Goal: Task Accomplishment & Management: Complete application form

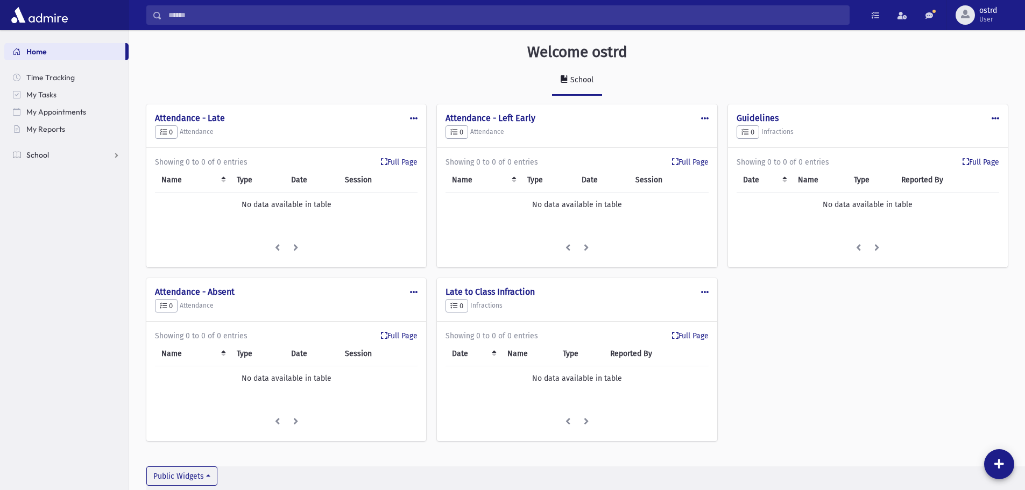
click at [41, 156] on span "School" at bounding box center [37, 155] width 23 height 10
click at [48, 223] on span "Infractions" at bounding box center [50, 224] width 37 height 10
click at [46, 258] on span "List" at bounding box center [47, 258] width 12 height 10
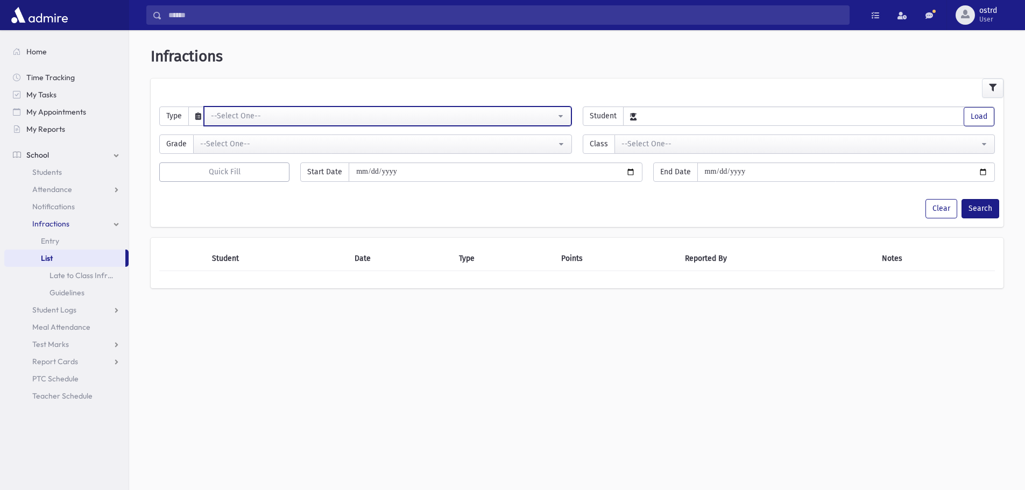
click at [242, 115] on div "--Select One--" at bounding box center [383, 115] width 345 height 11
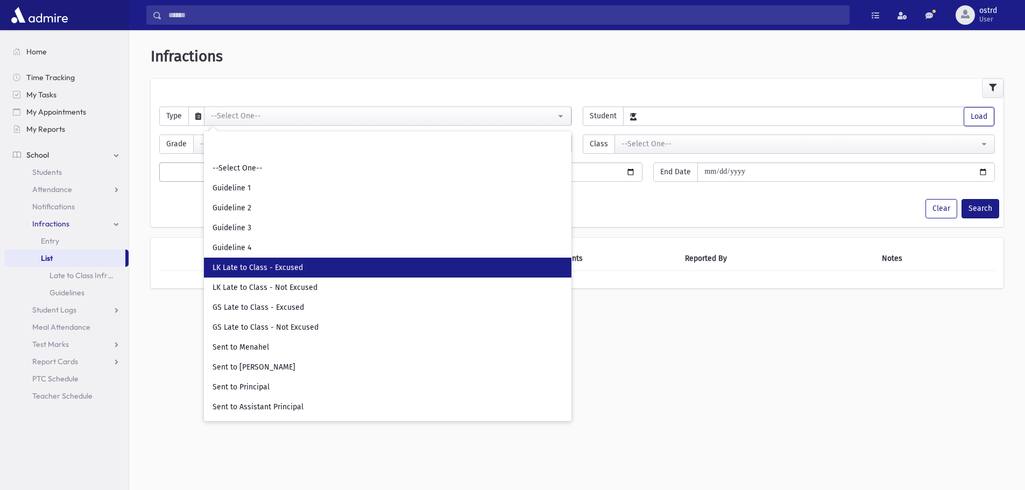
click at [249, 270] on span "LK Late to Class - Excused" at bounding box center [258, 268] width 90 height 11
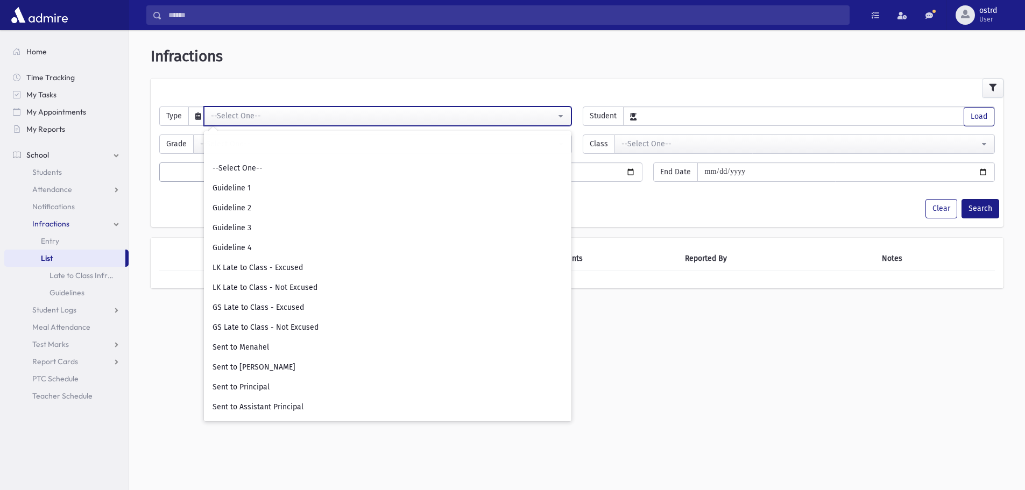
select select "**"
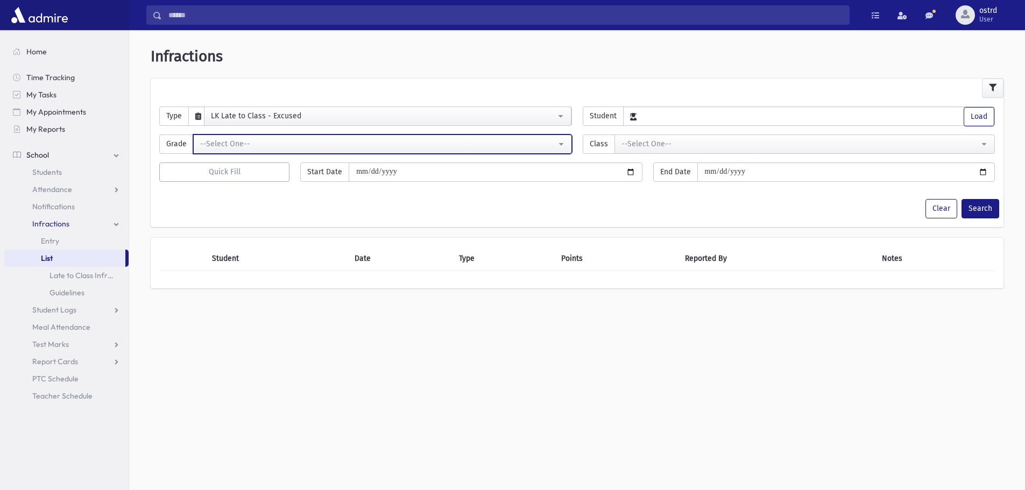
click at [241, 146] on div "--Select One--" at bounding box center [378, 143] width 356 height 11
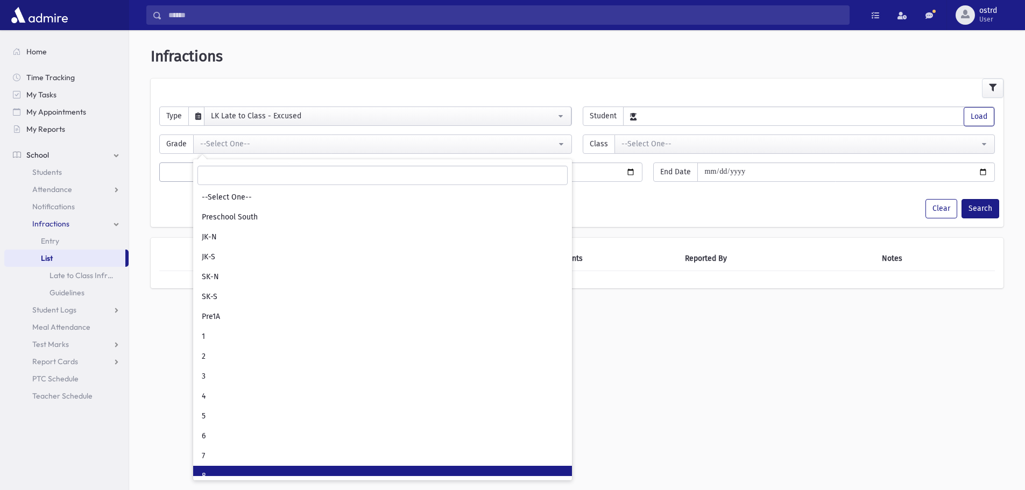
click at [238, 470] on link "8" at bounding box center [382, 476] width 379 height 20
select select "*"
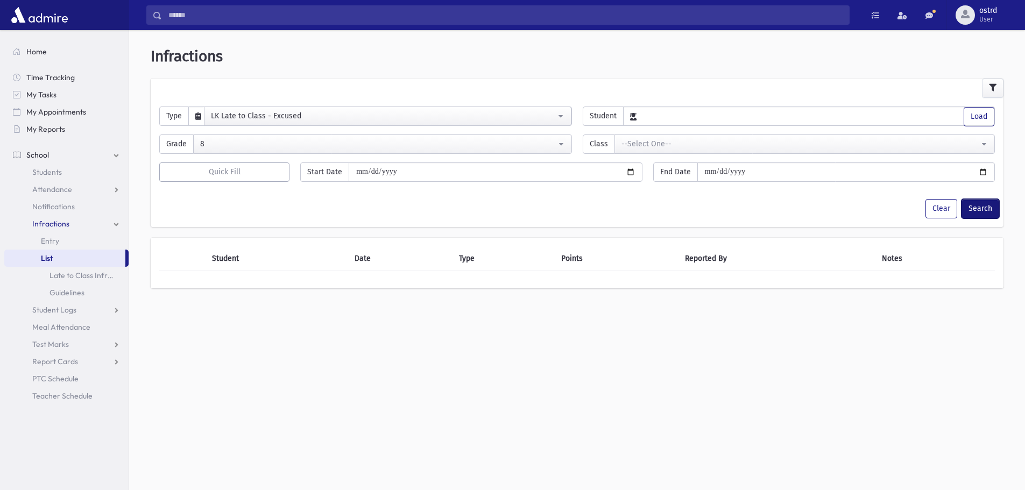
click at [970, 208] on button "Search" at bounding box center [981, 208] width 38 height 19
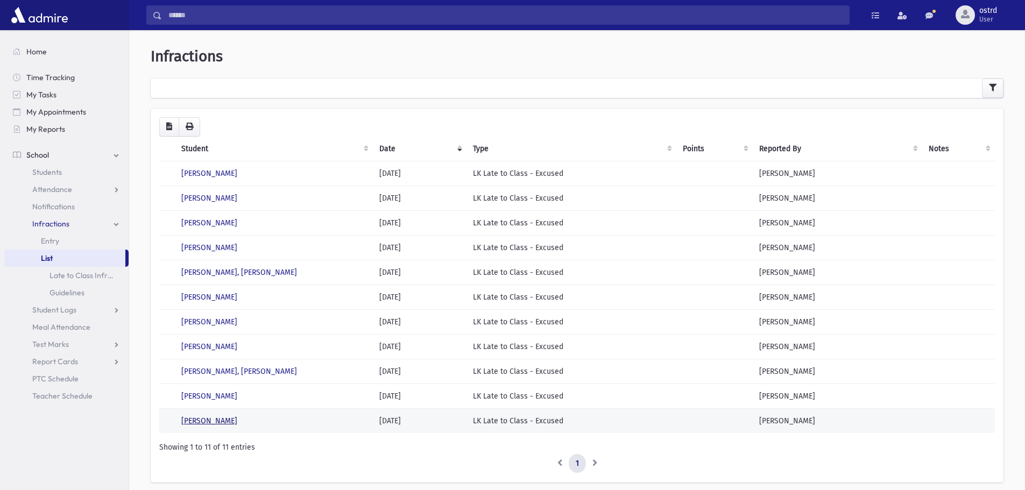
click at [219, 419] on link "Abramovitz, Micha-El" at bounding box center [209, 421] width 56 height 9
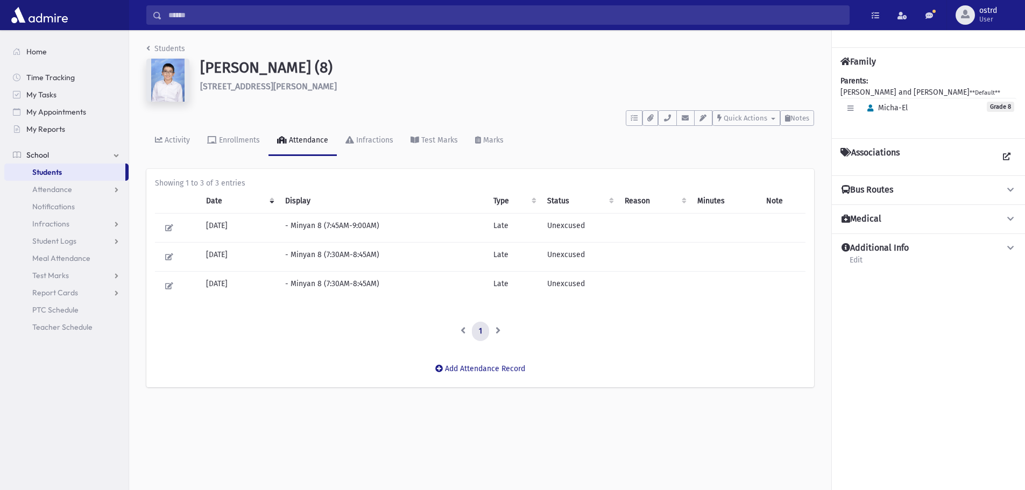
drag, startPoint x: 0, startPoint y: 0, endPoint x: 654, endPoint y: 348, distance: 741.2
click at [654, 348] on div "Showing 1 to 3 of 3 entries Date Display Type Status Reason Minutes Note 09/07/…" at bounding box center [480, 260] width 668 height 182
click at [361, 137] on div "Infractions" at bounding box center [373, 140] width 39 height 9
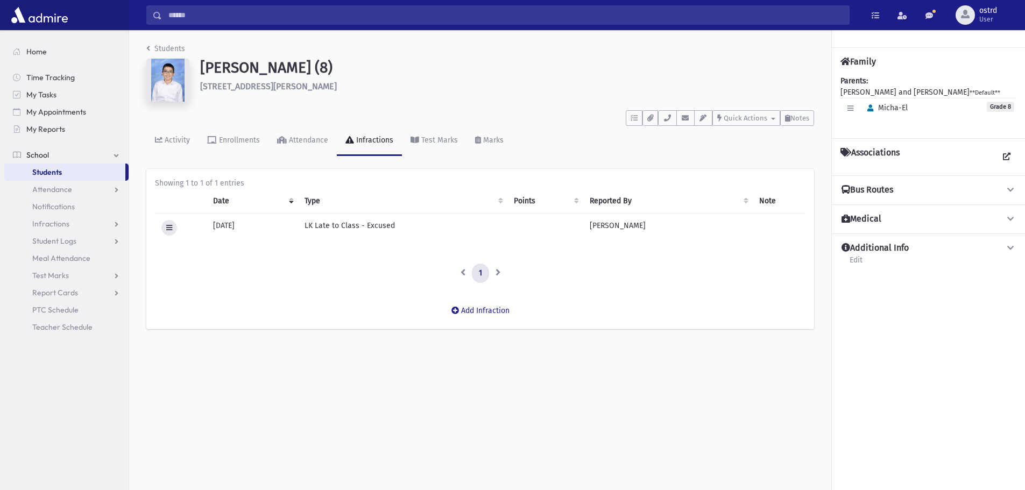
click at [167, 229] on icon at bounding box center [169, 227] width 6 height 7
click at [192, 268] on link "Delete" at bounding box center [204, 270] width 86 height 20
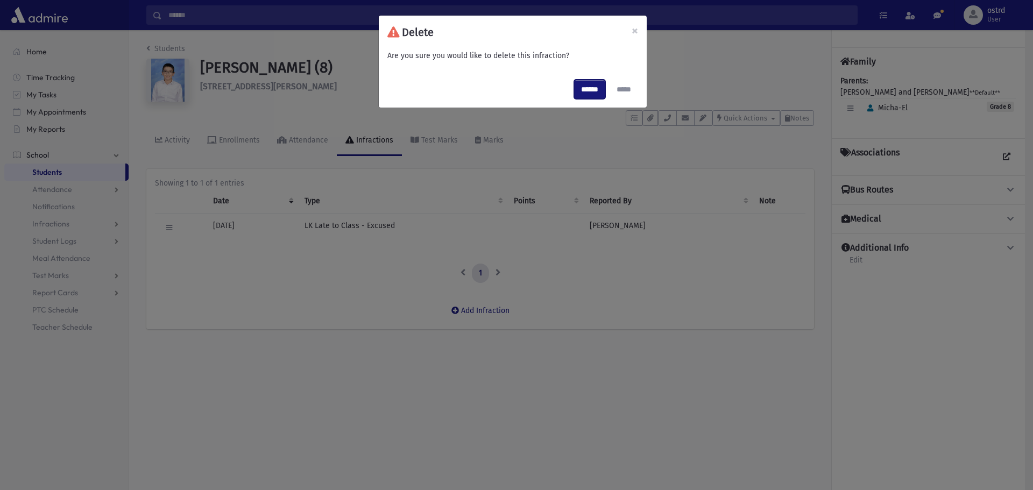
click at [574, 88] on input "******" at bounding box center [589, 89] width 31 height 19
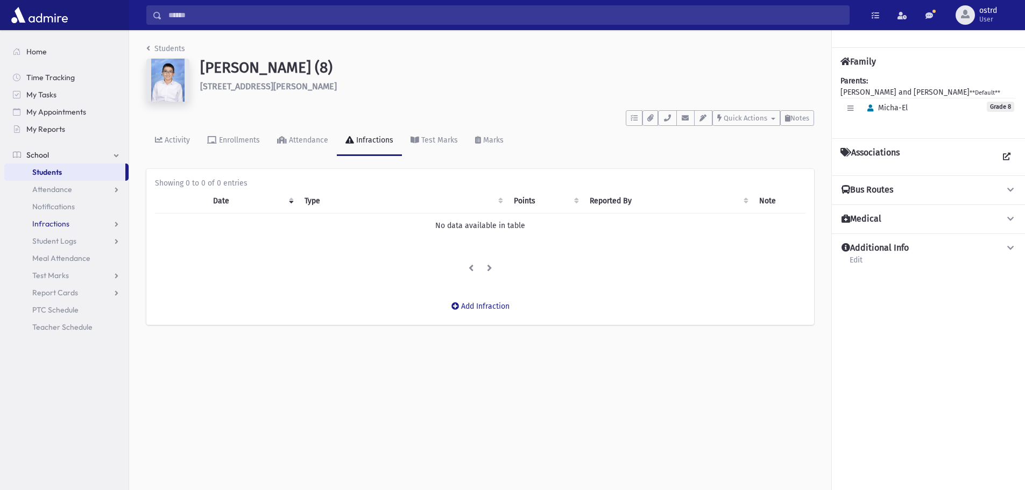
click at [57, 222] on span "Infractions" at bounding box center [50, 224] width 37 height 10
click at [58, 242] on span "Entry" at bounding box center [50, 241] width 18 height 10
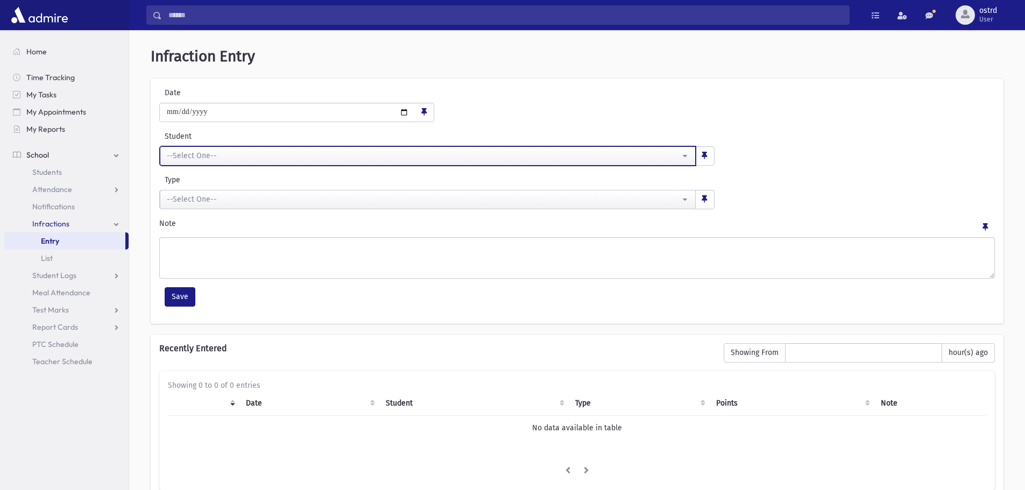
click at [218, 154] on div "--Select One--" at bounding box center [423, 155] width 513 height 11
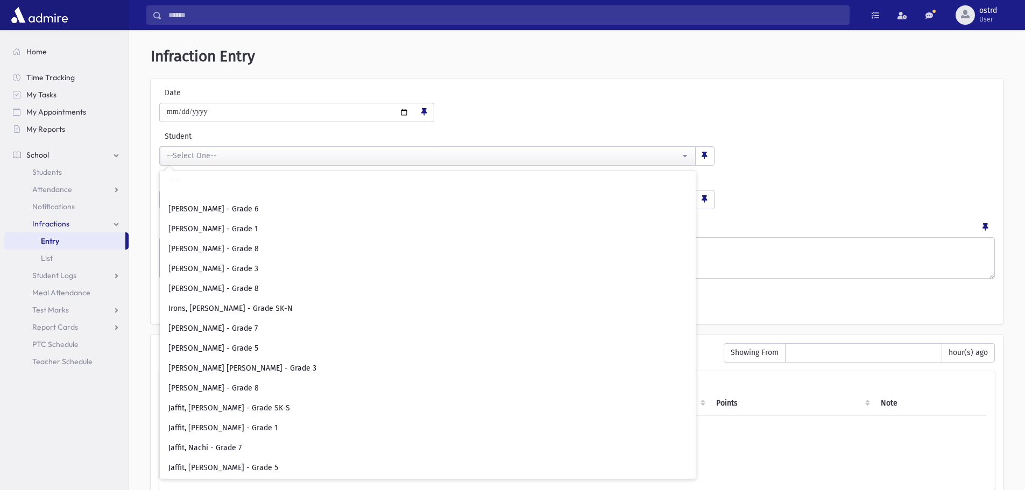
scroll to position [2153, 0]
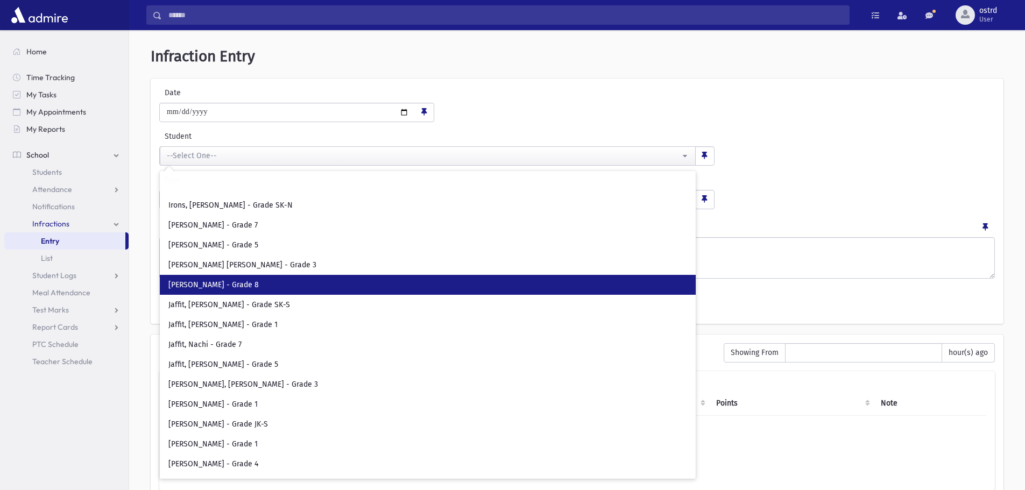
click at [250, 286] on span "Isenberg, Yeshaya Aaron - Grade 8" at bounding box center [213, 285] width 90 height 11
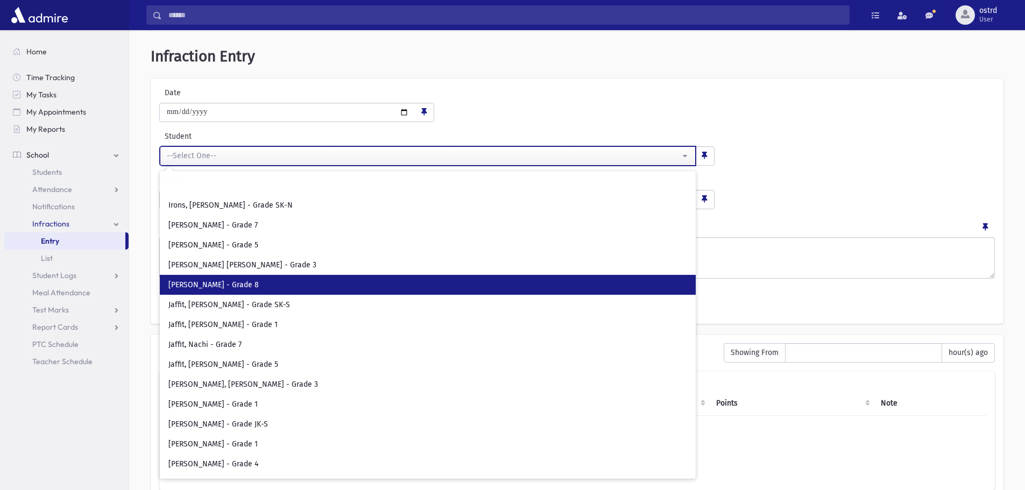
select select "****"
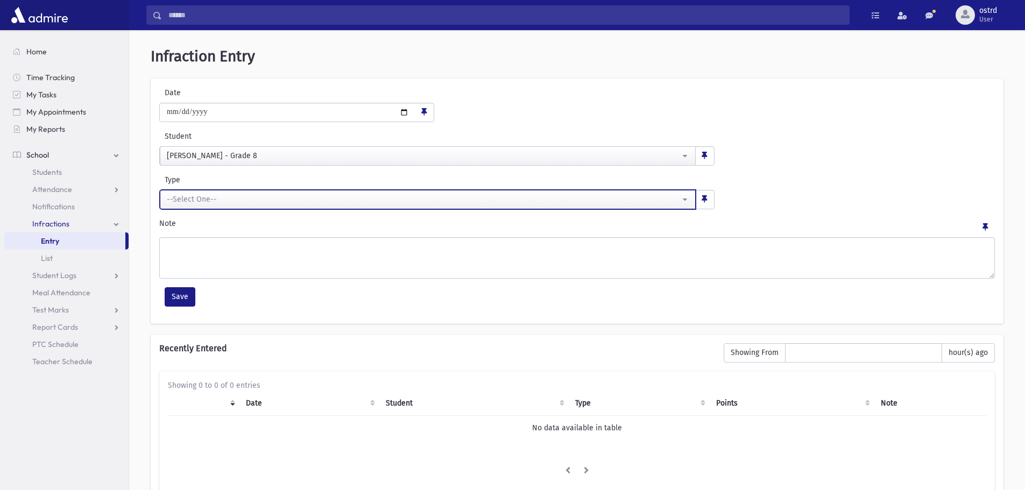
click at [218, 194] on div "--Select One--" at bounding box center [423, 199] width 513 height 11
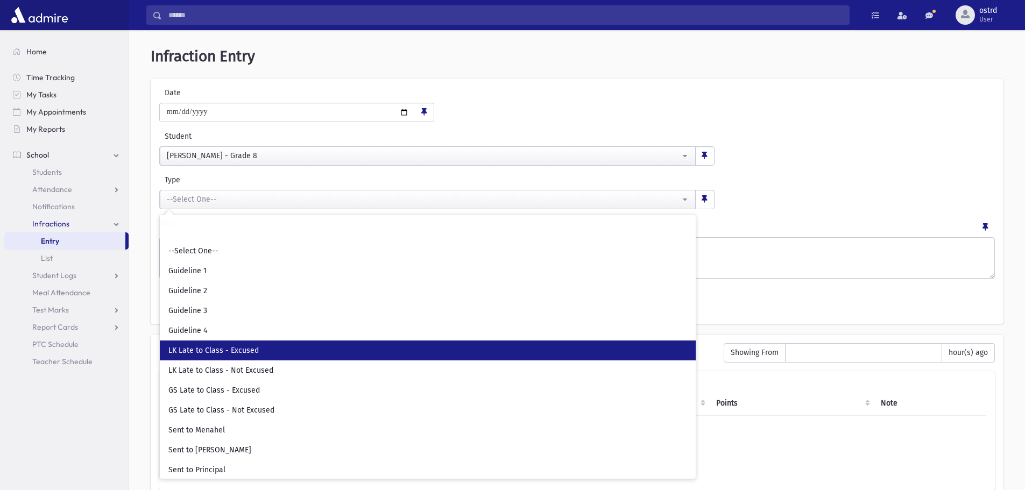
click at [235, 351] on span "LK Late to Class - Excused" at bounding box center [213, 350] width 90 height 11
select select "**"
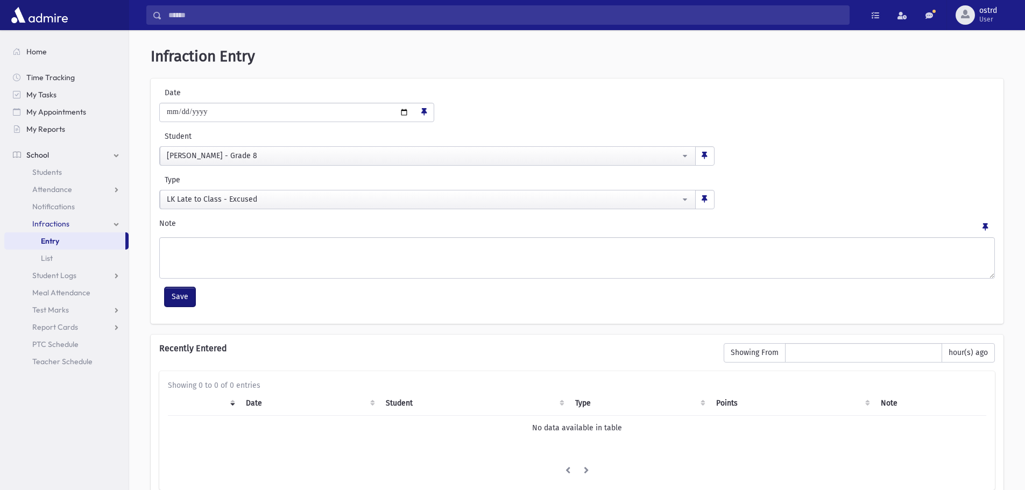
click at [172, 294] on button "Save" at bounding box center [180, 296] width 31 height 19
select select
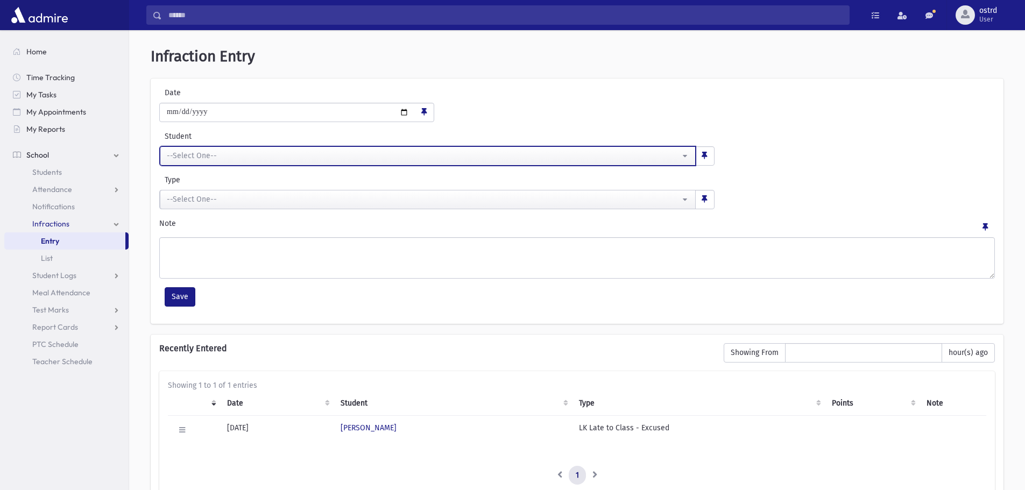
click at [248, 158] on div "--Select One--" at bounding box center [423, 155] width 513 height 11
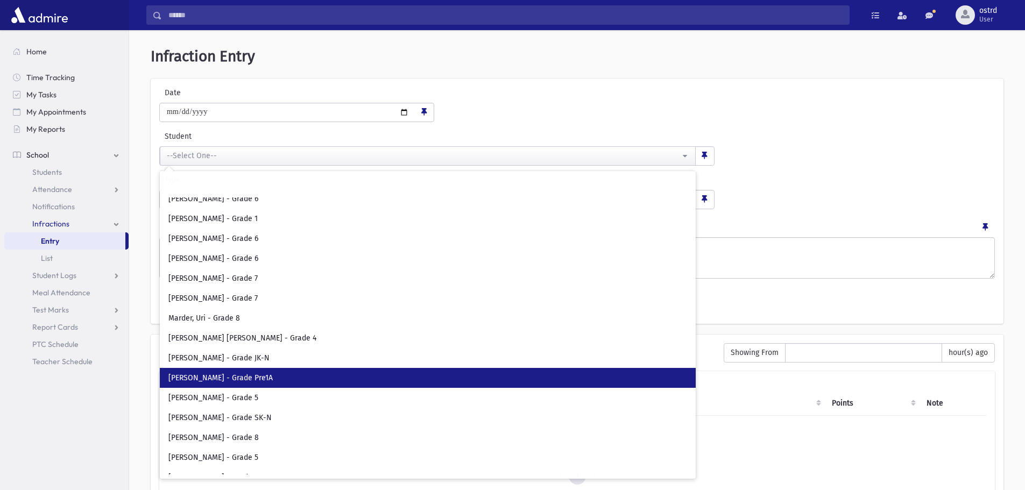
scroll to position [3552, 0]
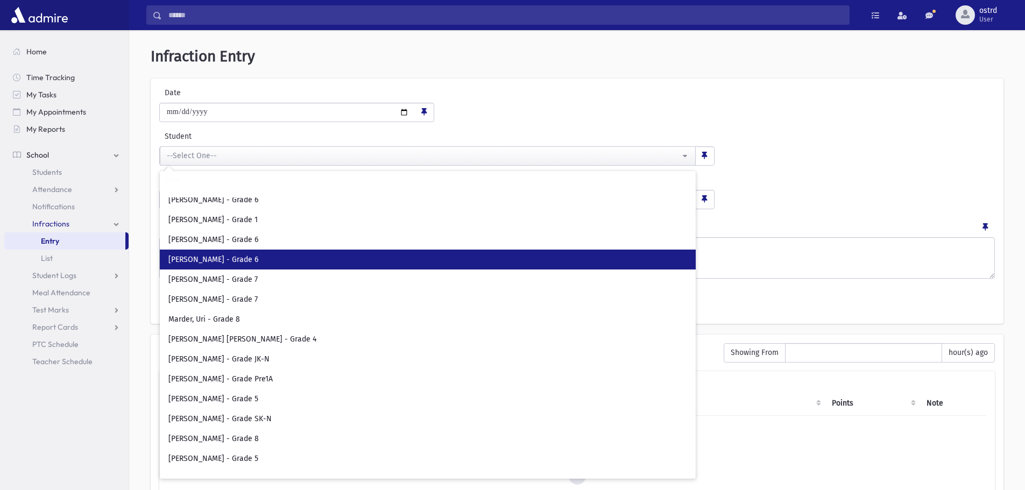
click at [215, 256] on span "Mandel, Dovid - Grade 6" at bounding box center [213, 260] width 90 height 11
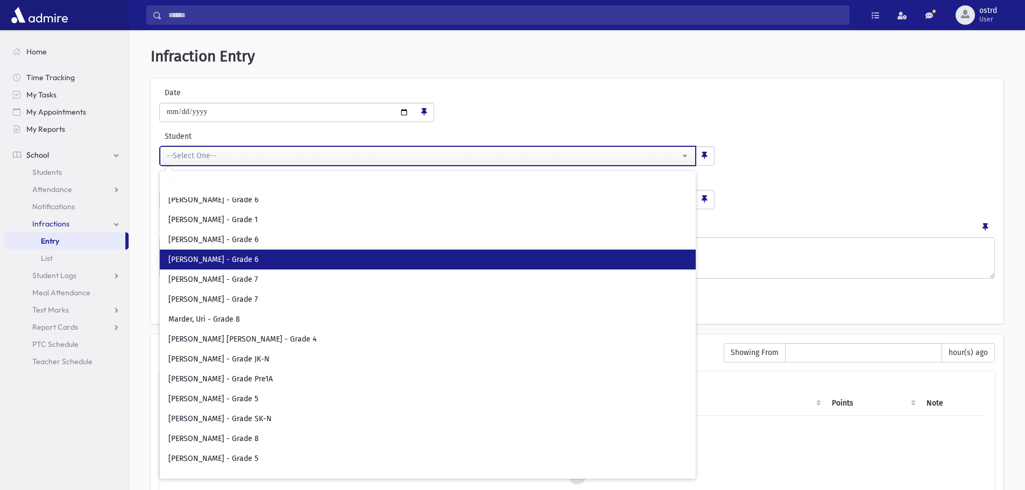
select select "****"
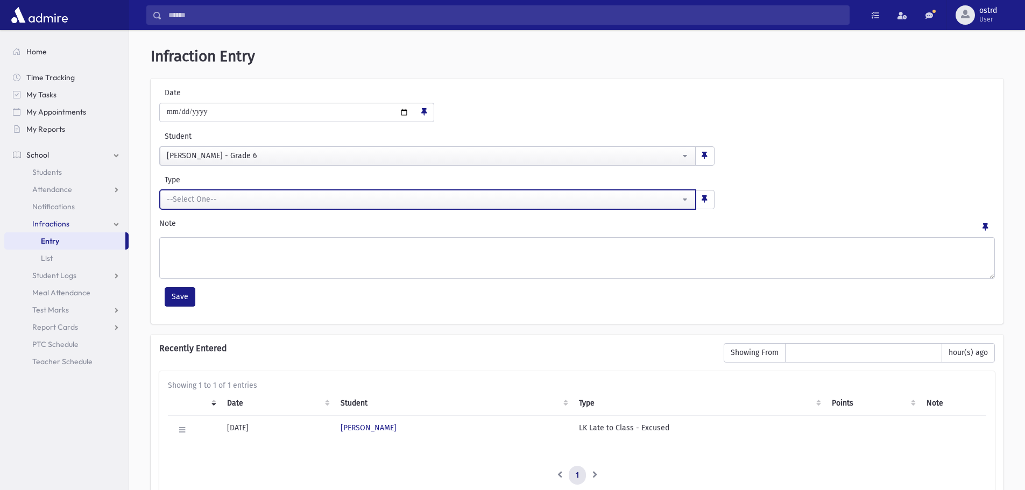
click at [223, 196] on div "--Select One--" at bounding box center [423, 199] width 513 height 11
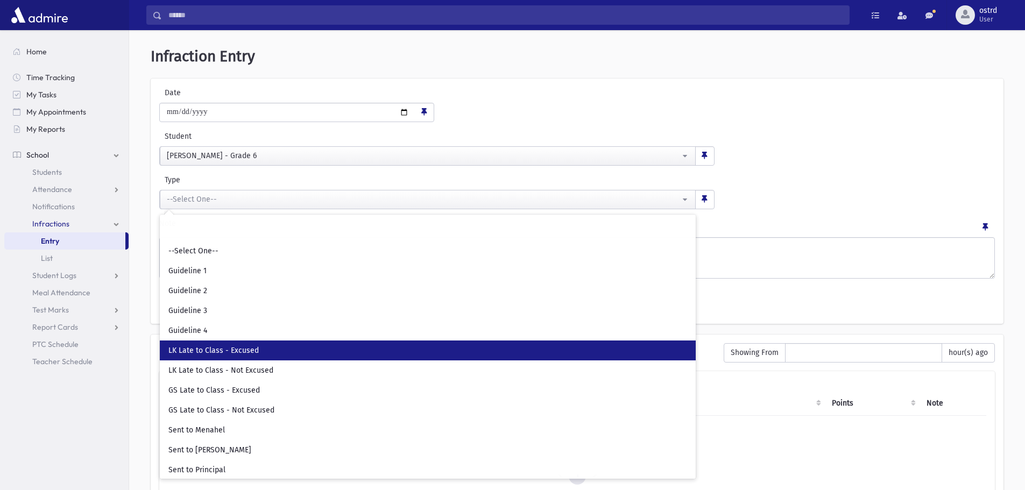
click at [232, 349] on span "LK Late to Class - Excused" at bounding box center [213, 350] width 90 height 11
select select "**"
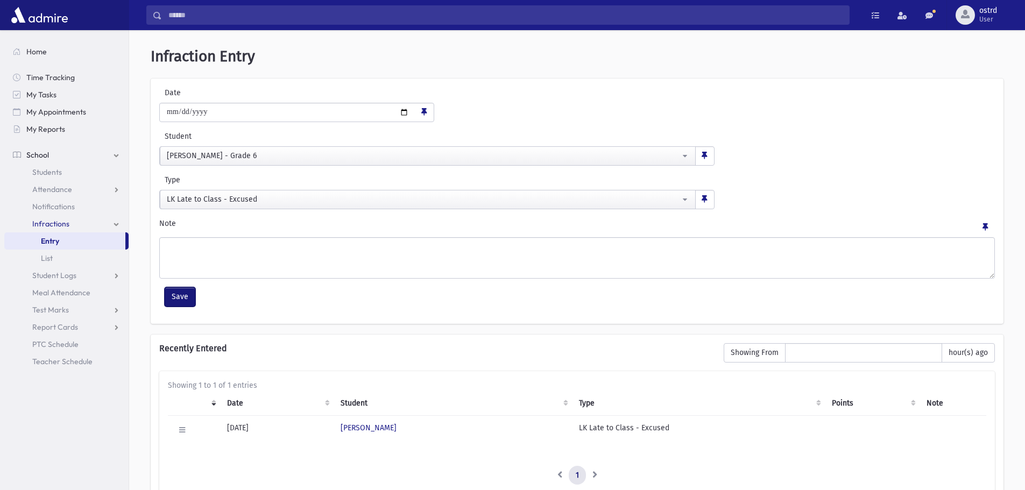
click at [187, 294] on button "Save" at bounding box center [180, 296] width 31 height 19
select select
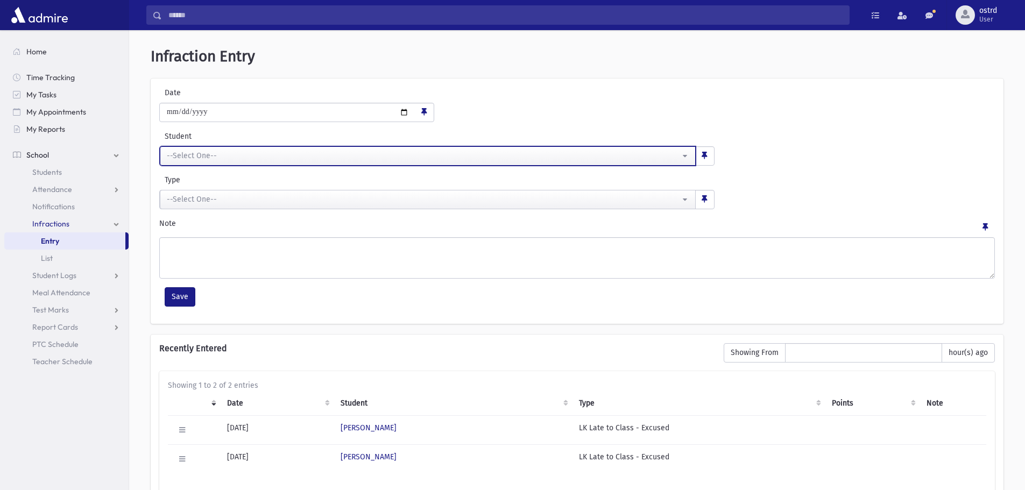
click at [237, 159] on div "--Select One--" at bounding box center [423, 155] width 513 height 11
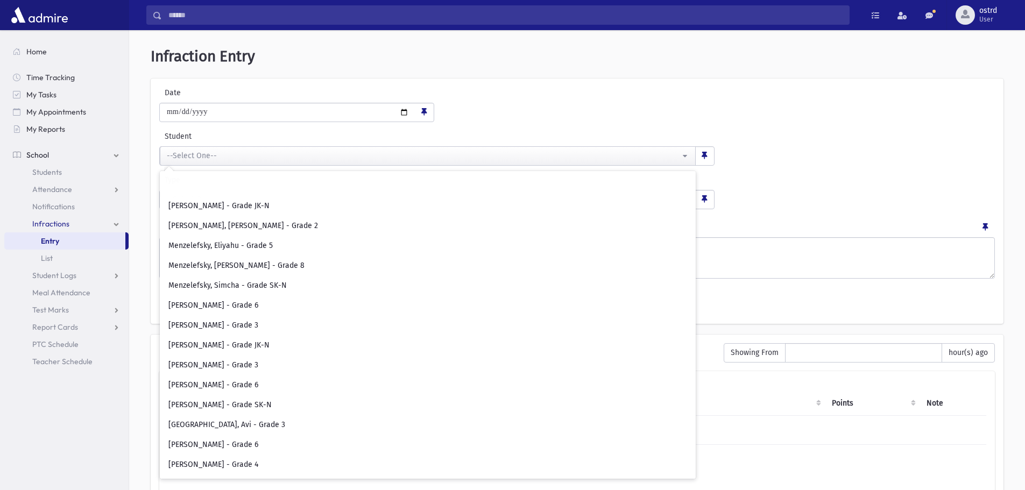
scroll to position [3875, 0]
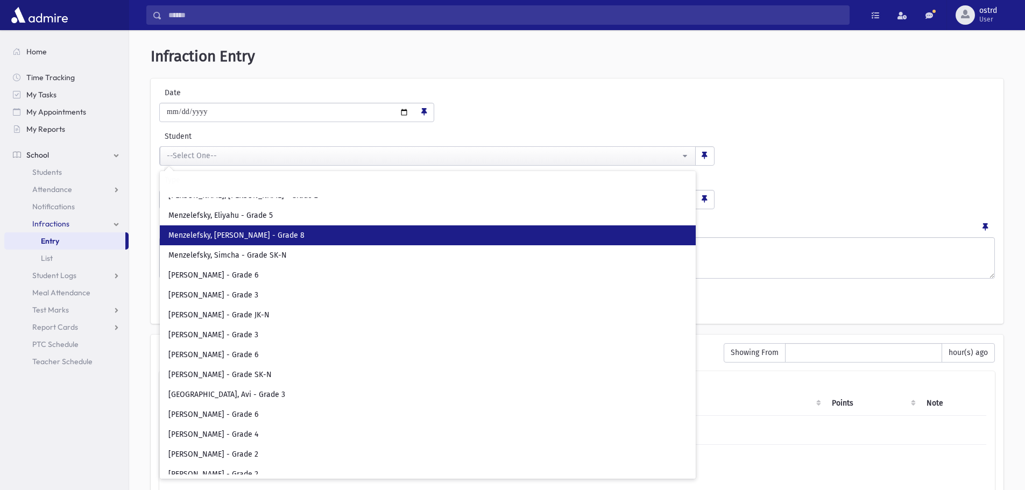
click at [237, 237] on span "Menzelefsky, Nechemia - Grade 8" at bounding box center [236, 235] width 136 height 11
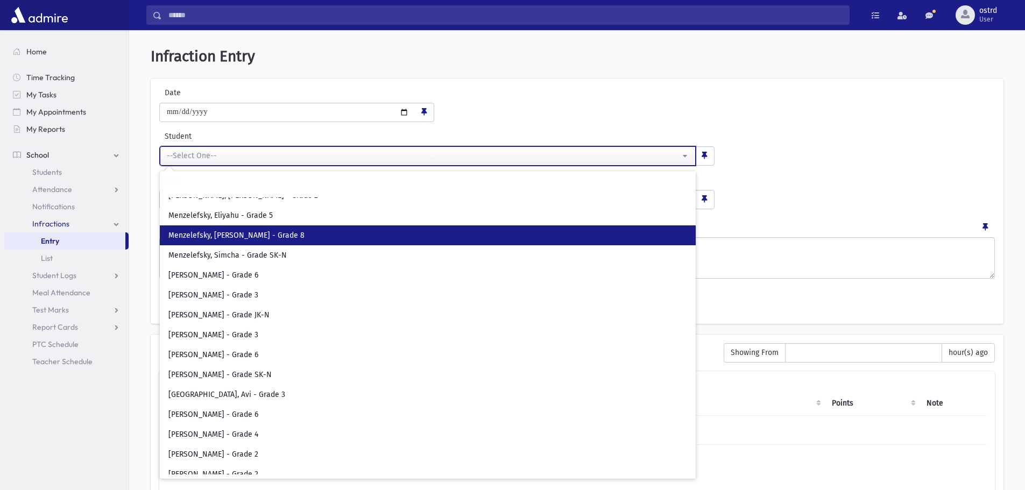
select select "****"
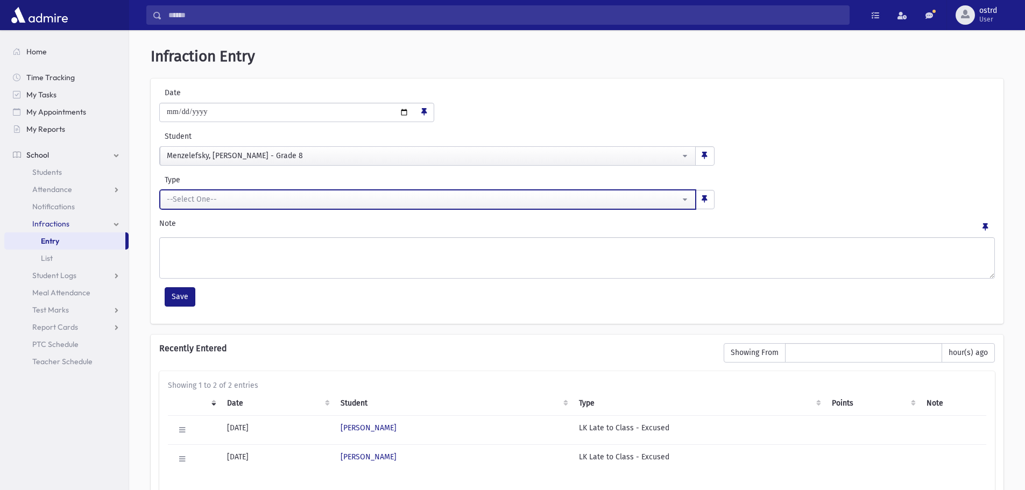
click at [231, 199] on div "--Select One--" at bounding box center [423, 199] width 513 height 11
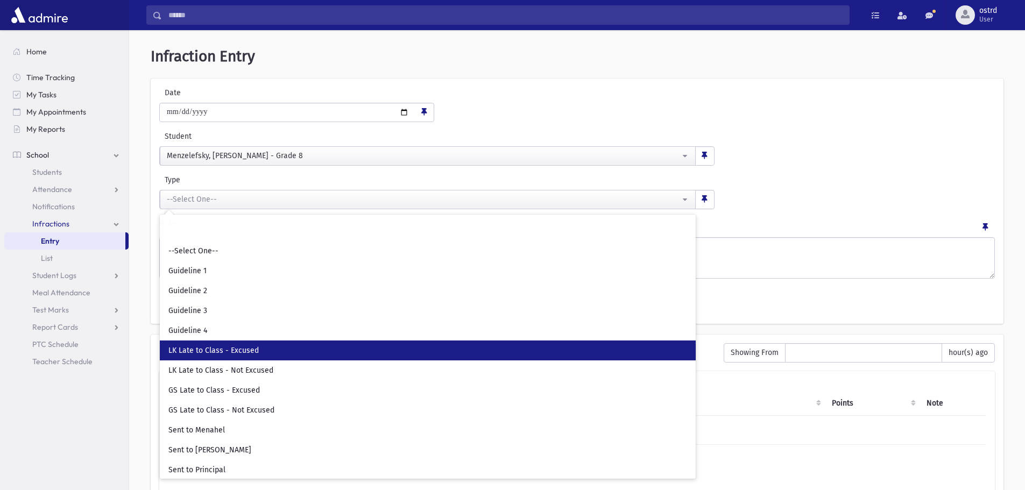
click at [238, 348] on span "LK Late to Class - Excused" at bounding box center [213, 350] width 90 height 11
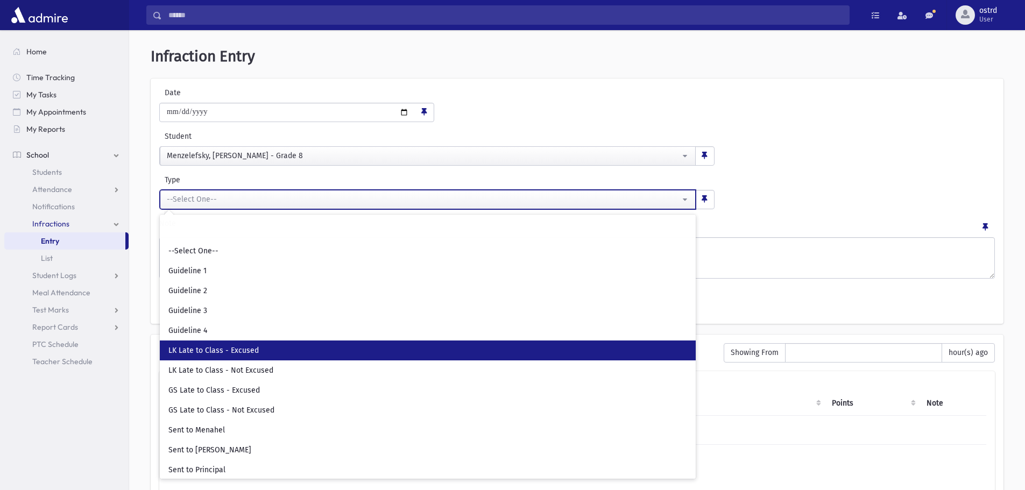
select select "**"
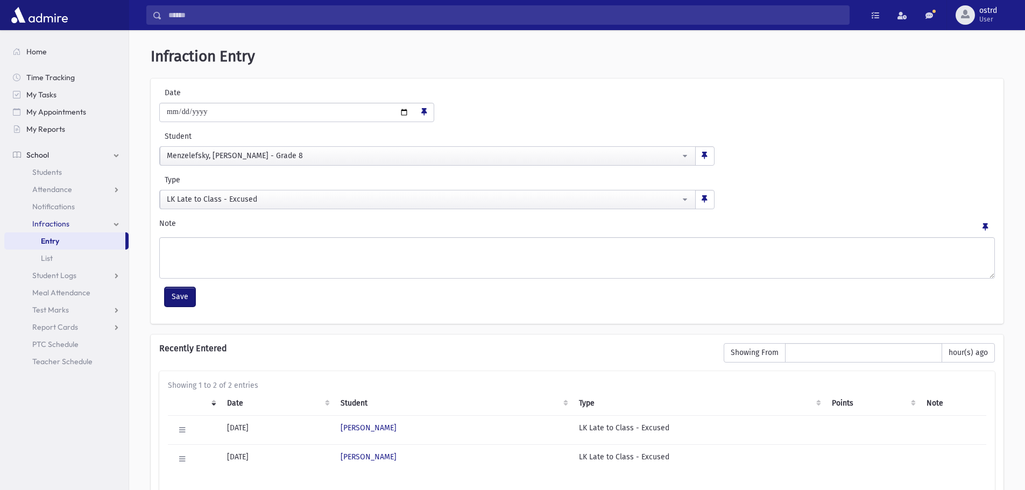
click at [192, 291] on button "Save" at bounding box center [180, 296] width 31 height 19
select select
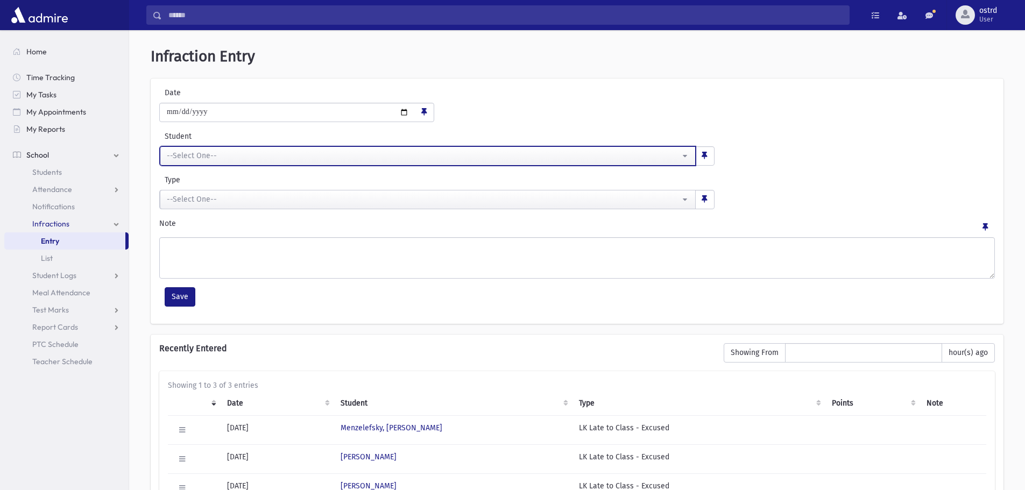
click at [211, 160] on div "--Select One--" at bounding box center [423, 155] width 513 height 11
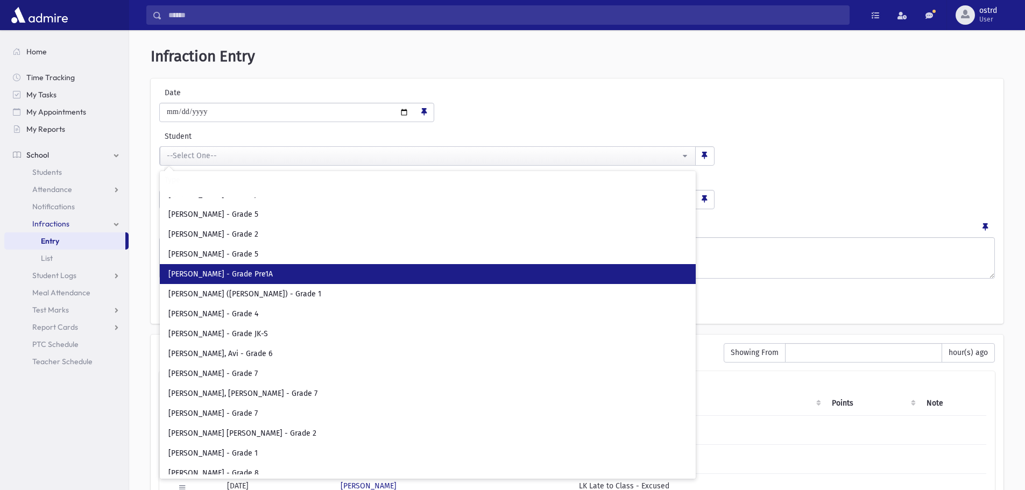
scroll to position [5328, 0]
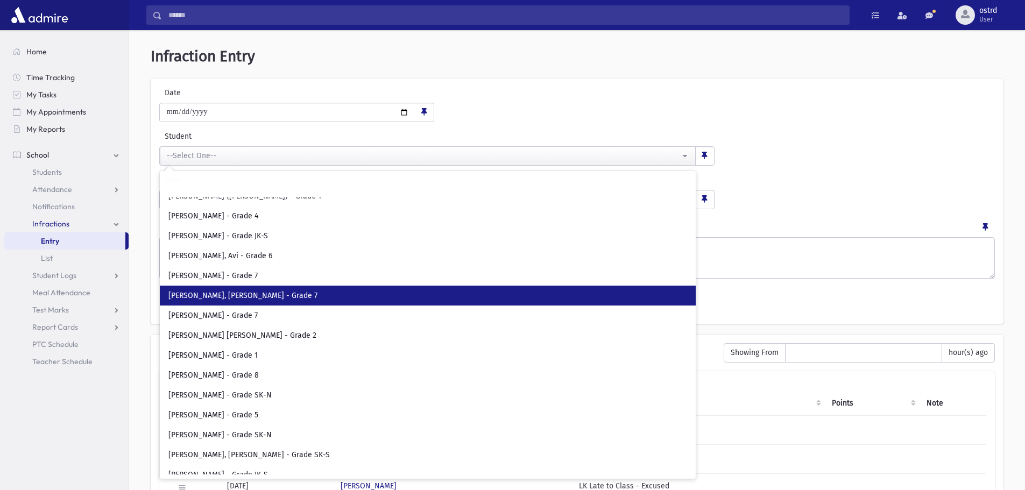
click at [215, 292] on span "Stern, Mayer Yisroel - Grade 7" at bounding box center [242, 296] width 149 height 11
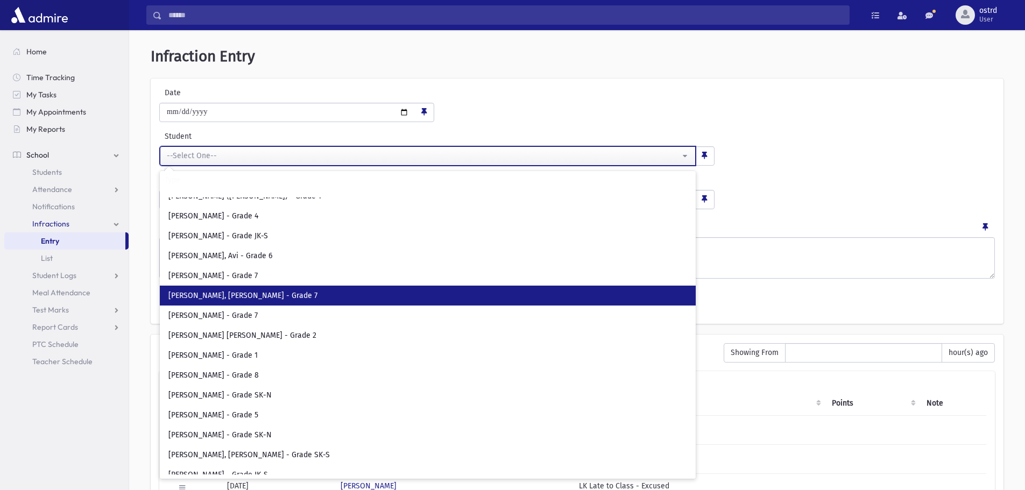
select select "****"
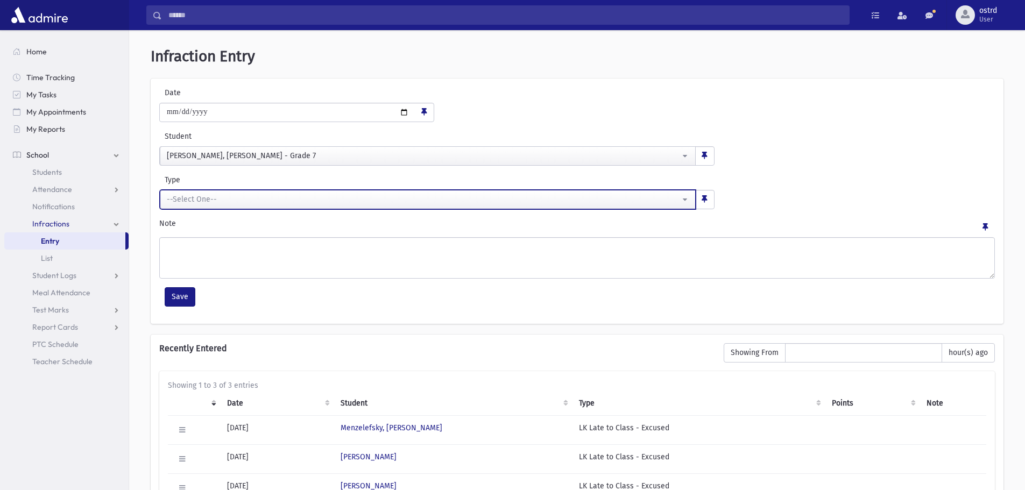
click at [192, 201] on div "--Select One--" at bounding box center [423, 199] width 513 height 11
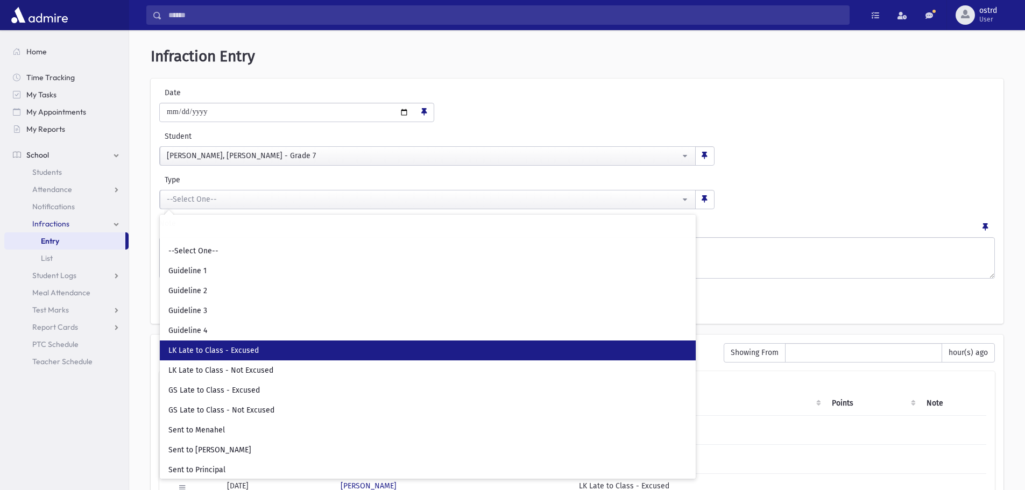
drag, startPoint x: 243, startPoint y: 350, endPoint x: 213, endPoint y: 308, distance: 51.4
click at [242, 348] on span "LK Late to Class - Excused" at bounding box center [213, 350] width 90 height 11
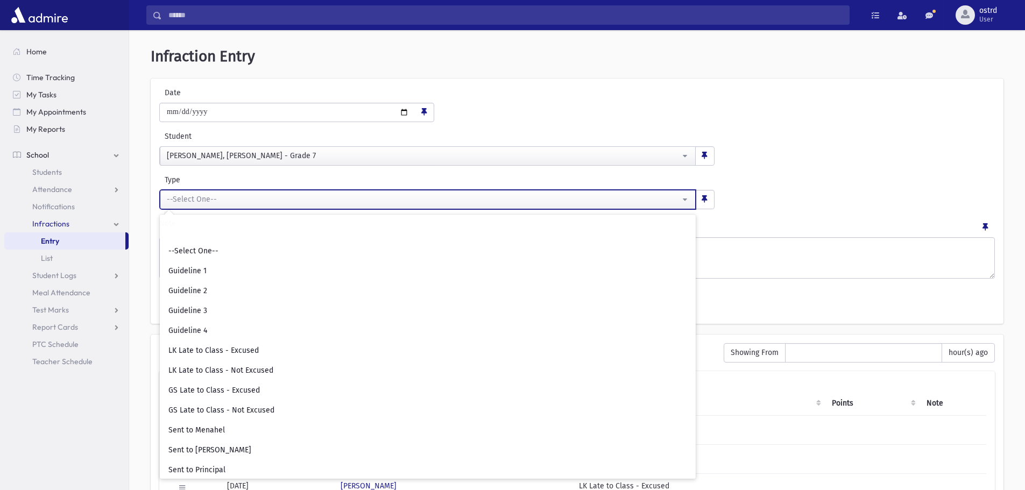
select select "**"
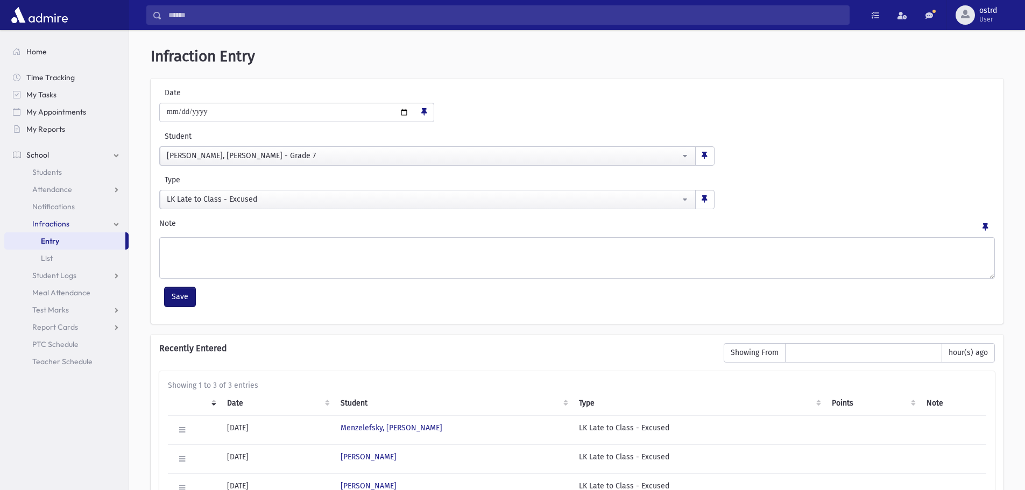
click at [190, 293] on button "Save" at bounding box center [180, 296] width 31 height 19
select select
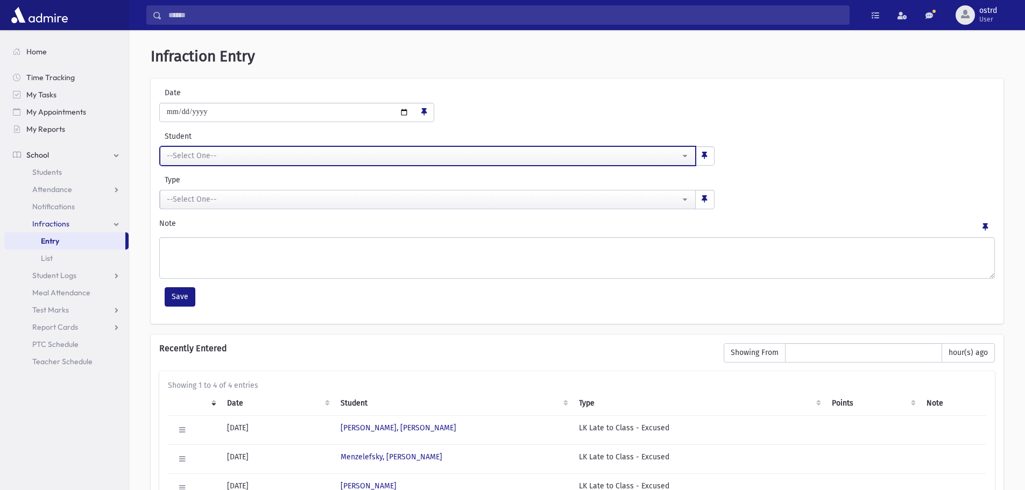
click at [242, 158] on div "--Select One--" at bounding box center [423, 155] width 513 height 11
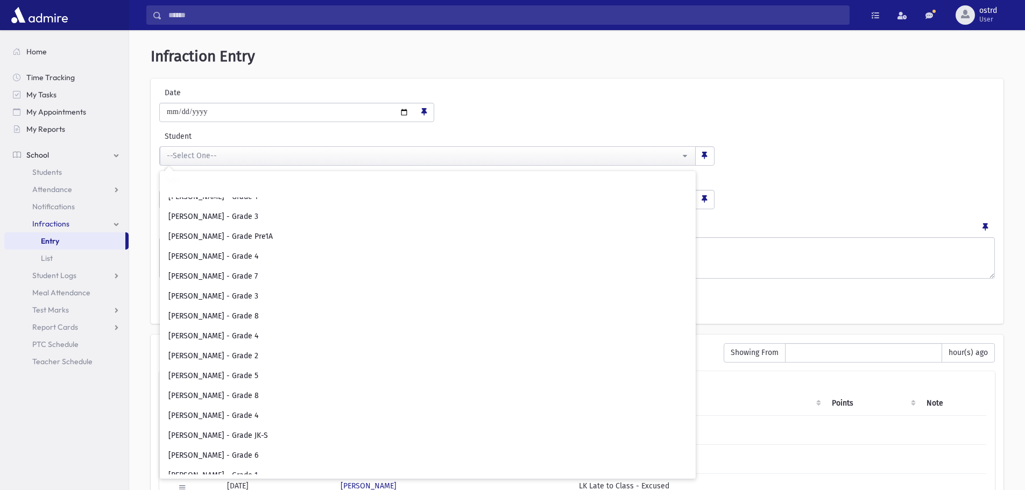
scroll to position [2852, 0]
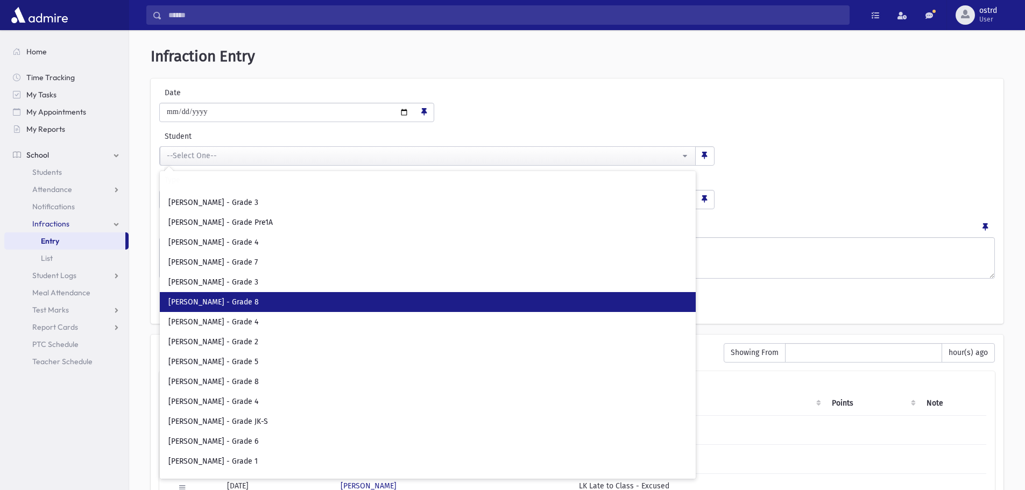
click at [236, 303] on span "Kopstick, Avraham - Grade 8" at bounding box center [213, 302] width 90 height 11
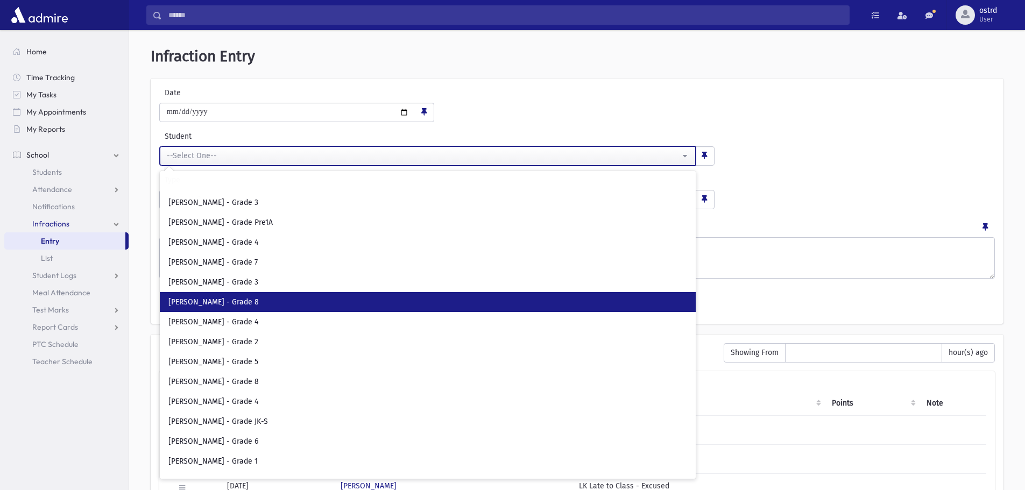
select select "****"
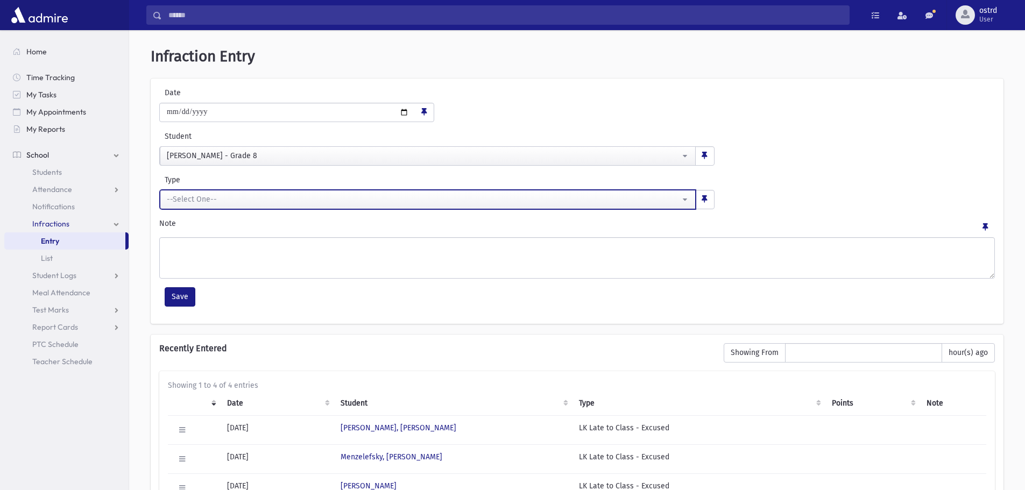
click at [214, 197] on div "--Select One--" at bounding box center [423, 199] width 513 height 11
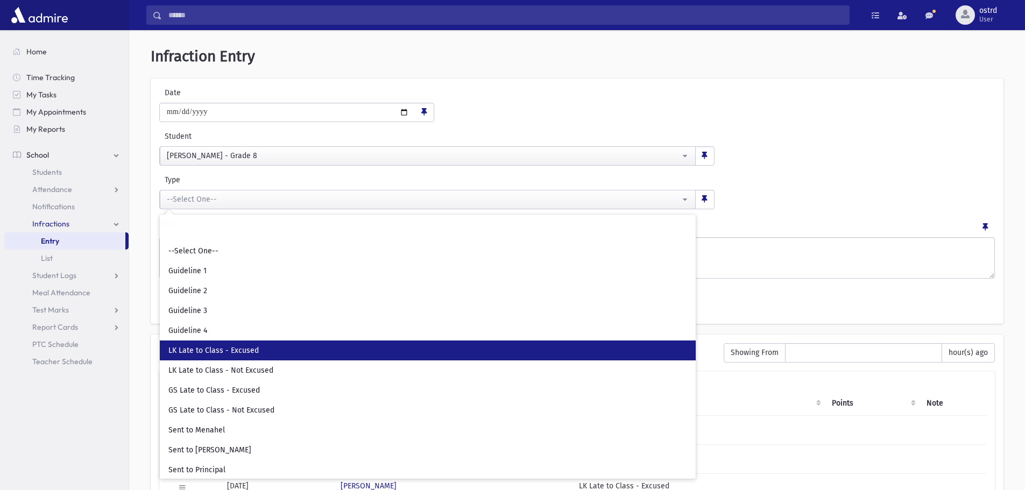
click at [235, 345] on link "LK Late to Class - Excused" at bounding box center [428, 351] width 536 height 20
select select "**"
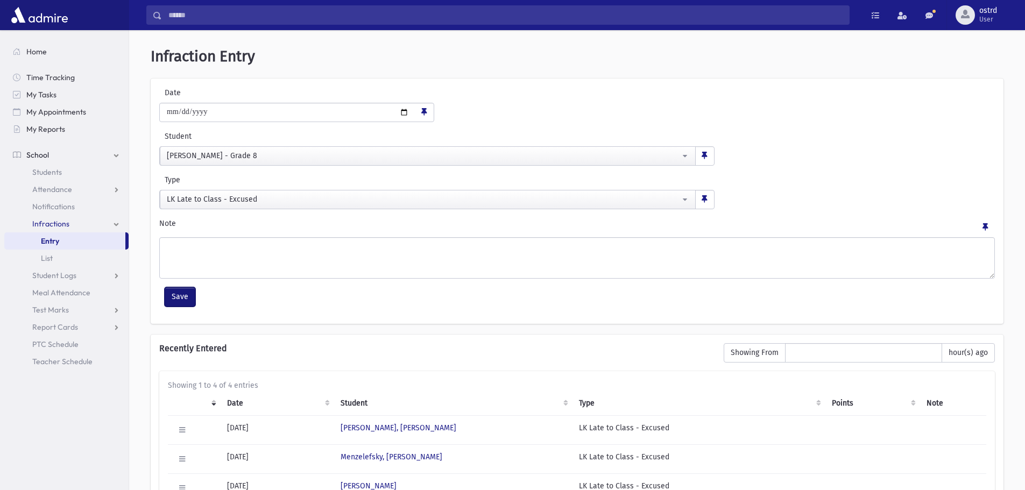
click at [187, 291] on button "Save" at bounding box center [180, 296] width 31 height 19
select select
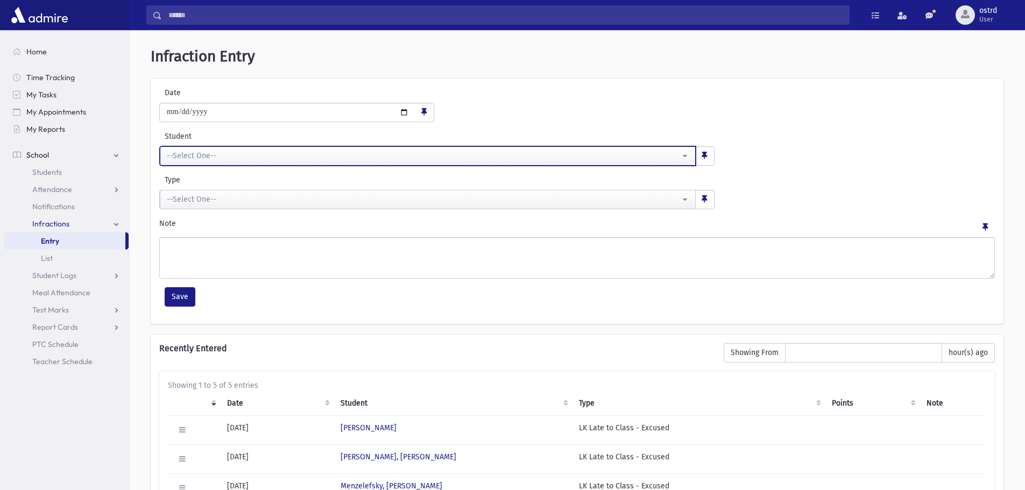
click at [210, 158] on div "--Select One--" at bounding box center [423, 155] width 513 height 11
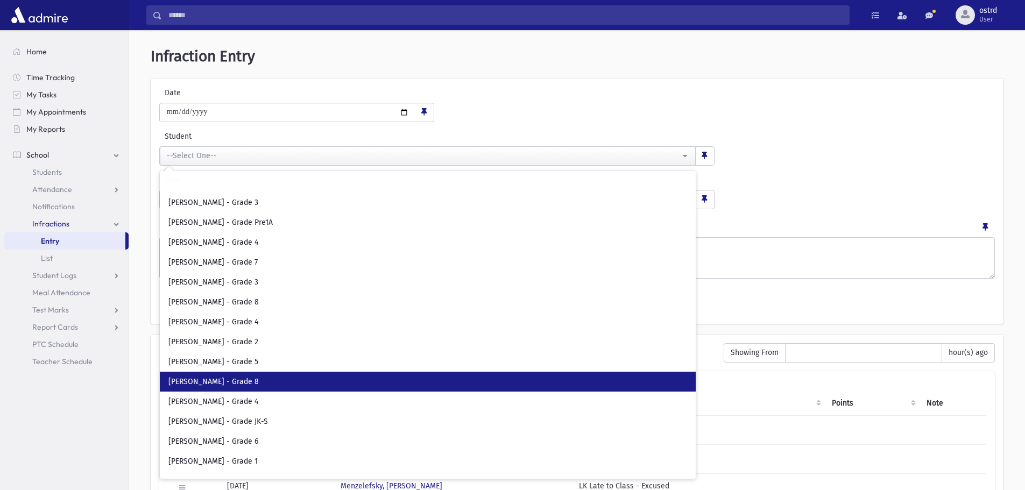
click at [219, 383] on span "Kremenchutsky, Yaakov - Grade 8" at bounding box center [213, 382] width 90 height 11
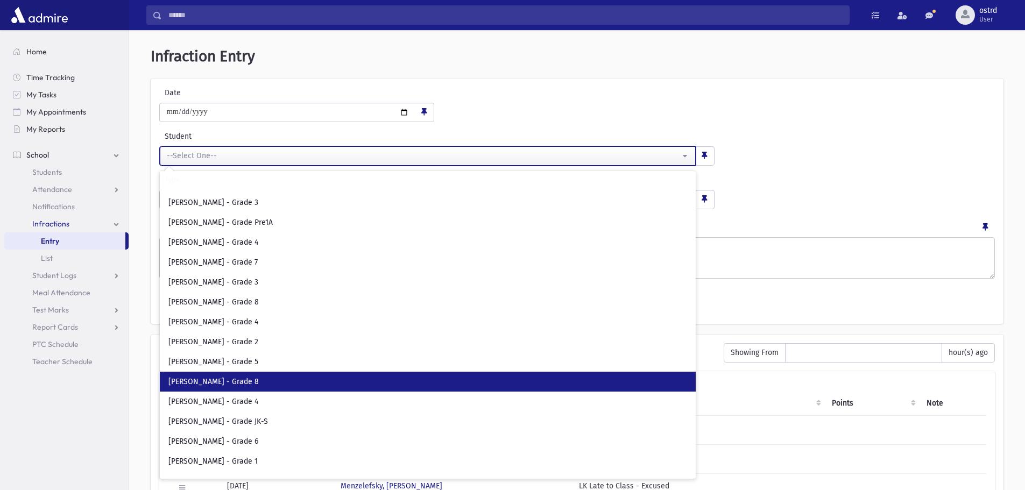
select select "****"
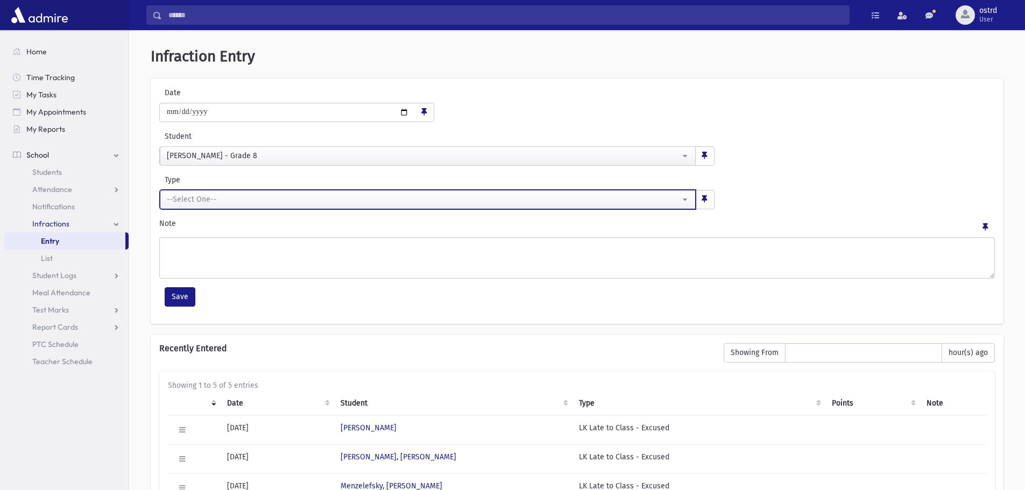
click at [195, 197] on div "--Select One--" at bounding box center [423, 199] width 513 height 11
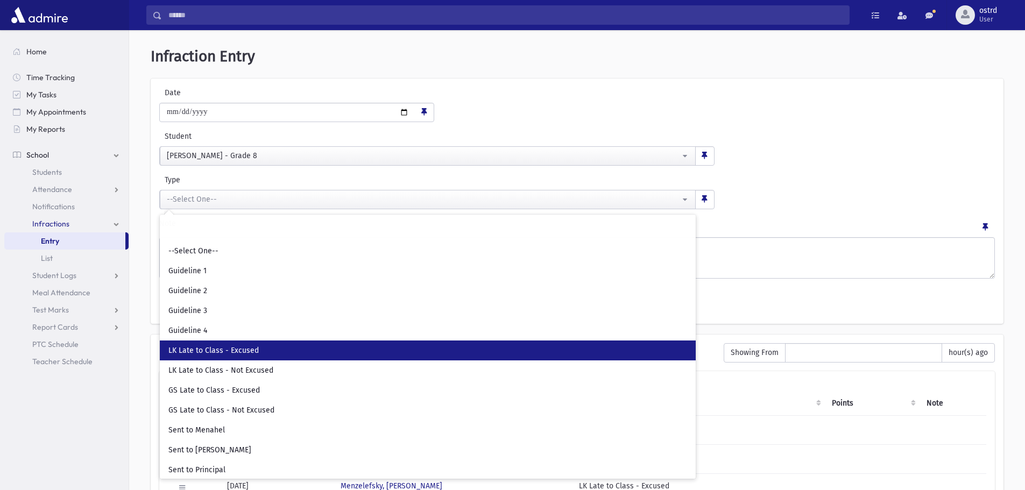
click at [217, 352] on span "LK Late to Class - Excused" at bounding box center [213, 350] width 90 height 11
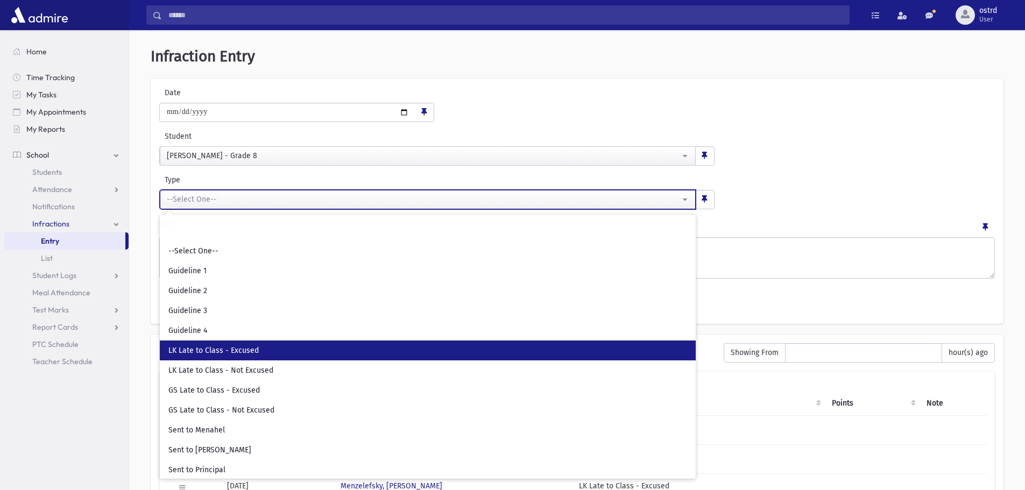
select select "**"
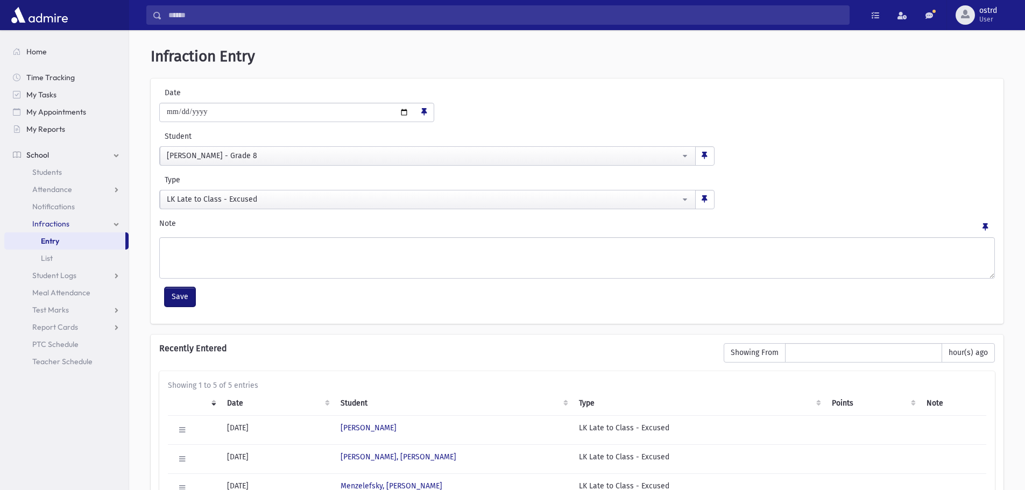
click at [186, 300] on button "Save" at bounding box center [180, 296] width 31 height 19
select select
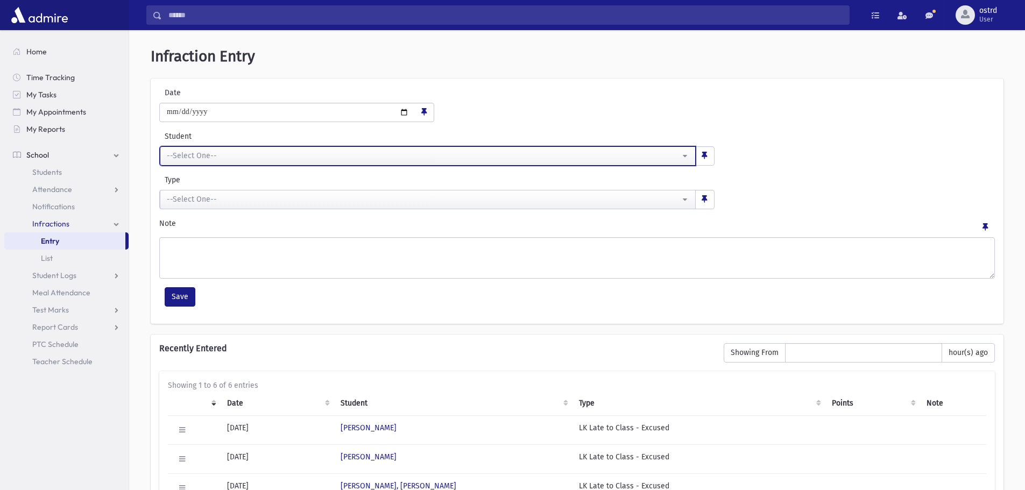
click at [200, 153] on div "--Select One--" at bounding box center [423, 155] width 513 height 11
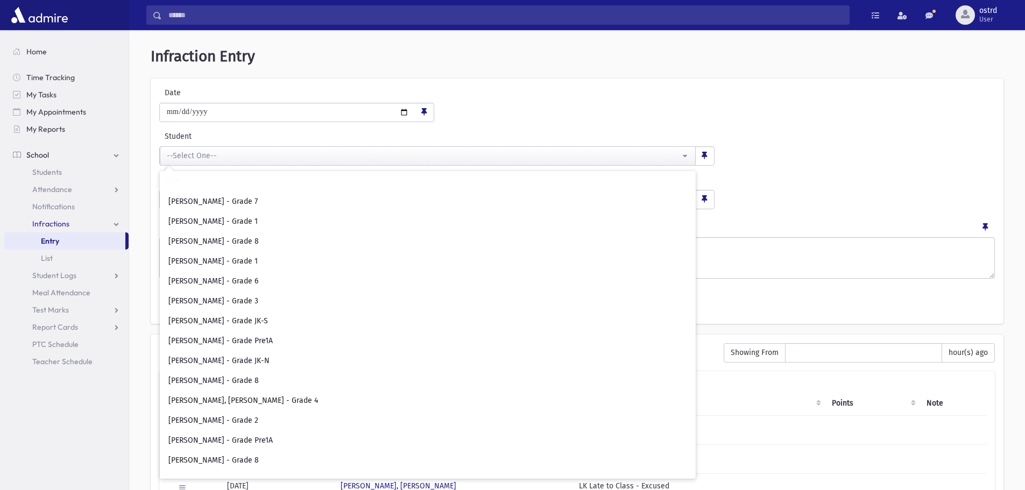
scroll to position [5935, 0]
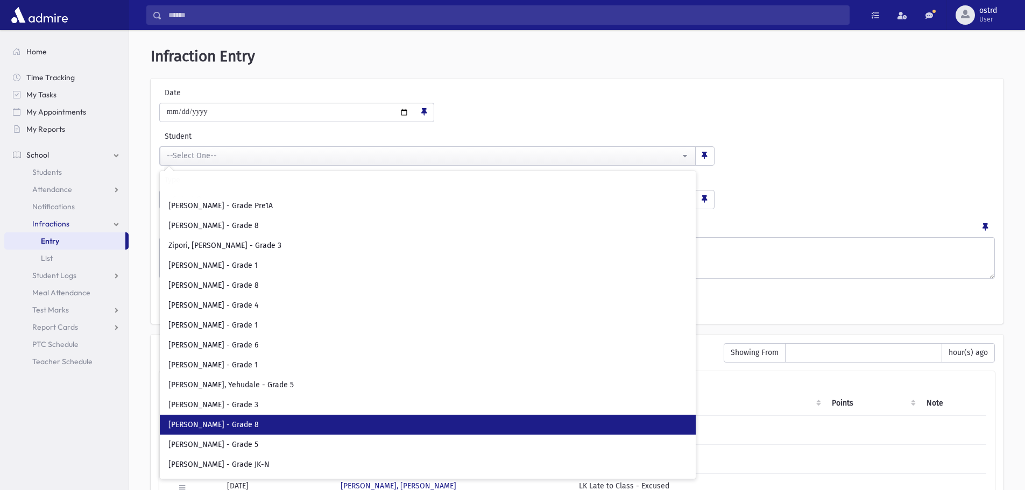
click at [239, 420] on span "Zucker, Dov Gavriel - Grade 8" at bounding box center [213, 425] width 90 height 11
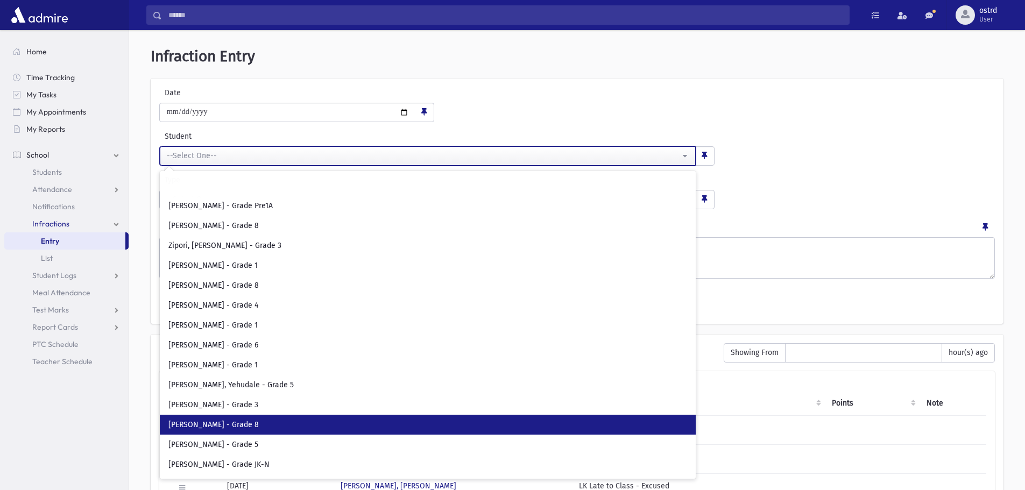
select select "****"
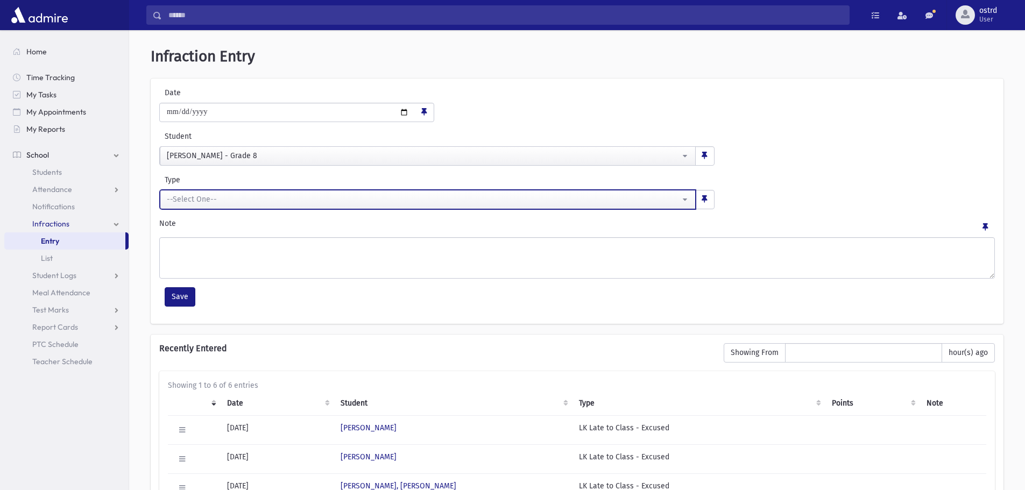
click at [214, 201] on div "--Select One--" at bounding box center [423, 199] width 513 height 11
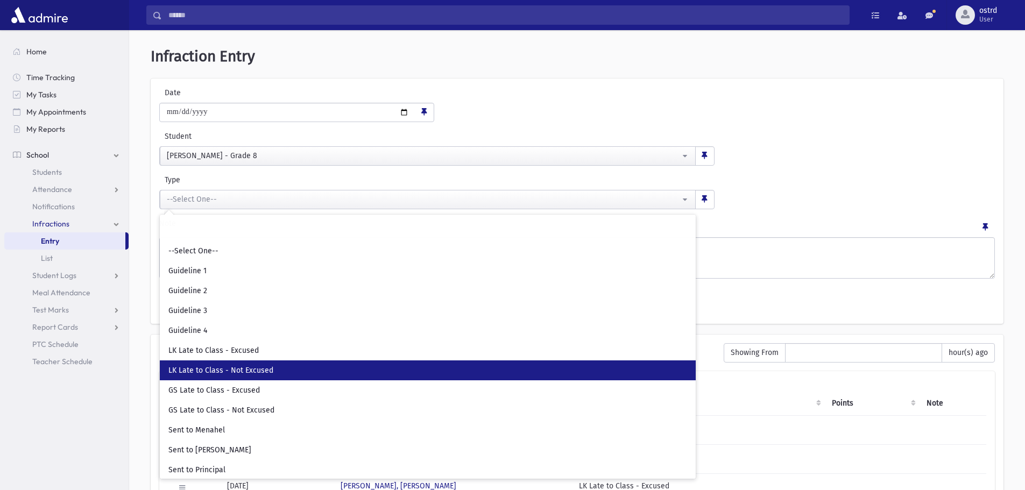
click at [228, 366] on span "LK Late to Class - Not Excused" at bounding box center [220, 370] width 105 height 11
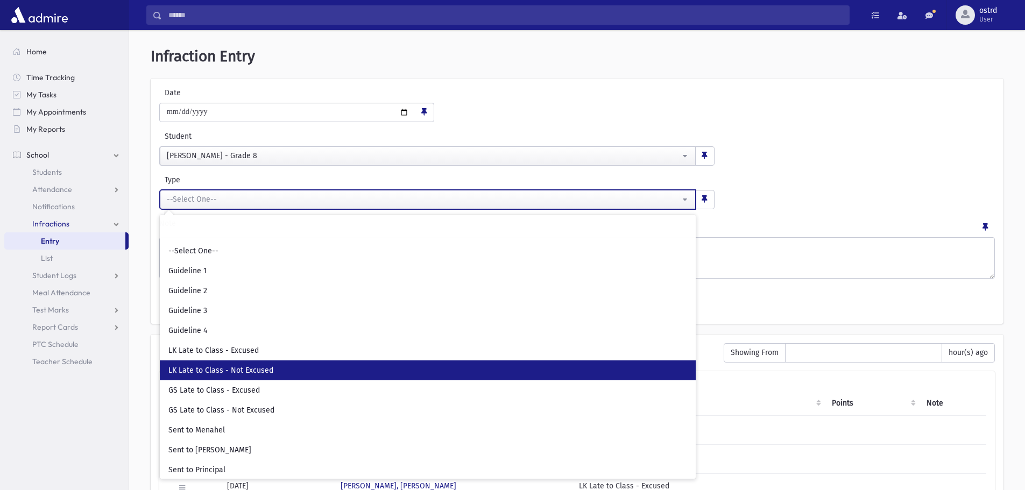
select select "**"
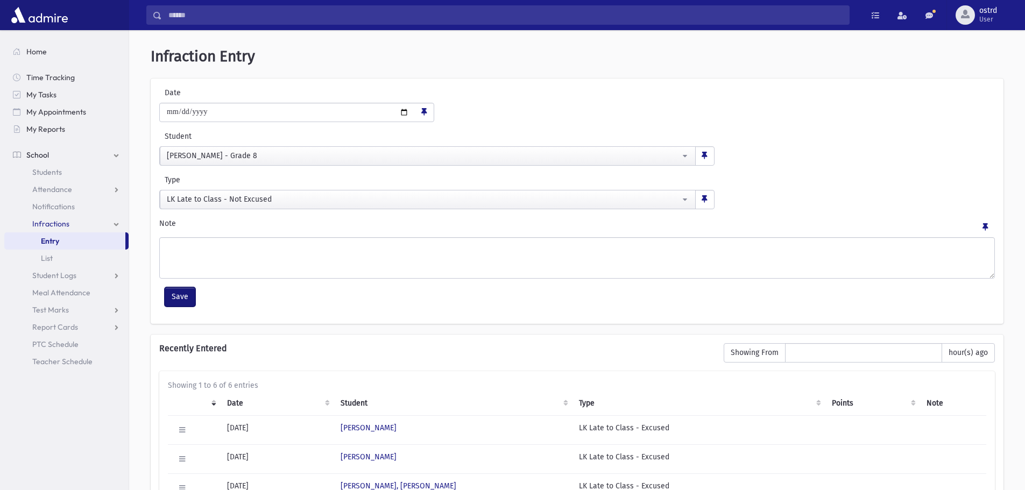
click at [188, 293] on button "Save" at bounding box center [180, 296] width 31 height 19
select select
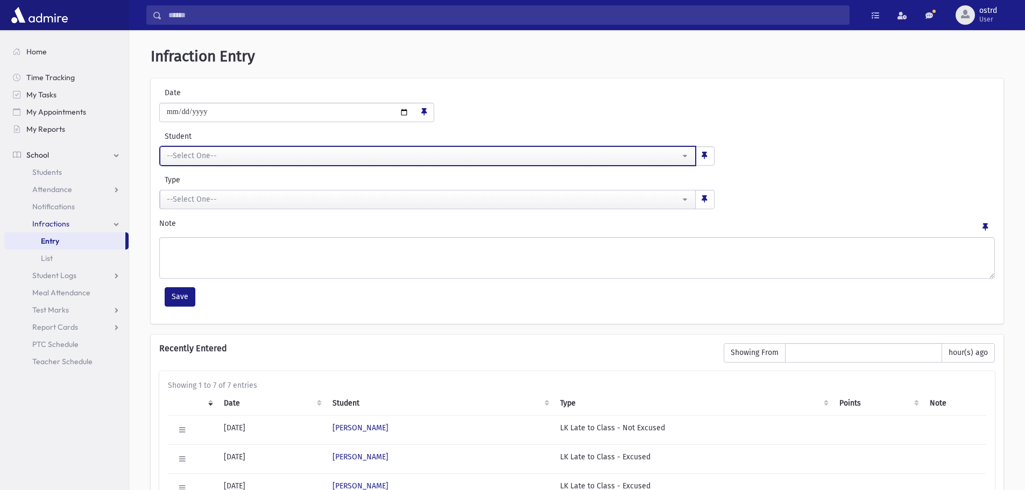
click at [209, 156] on div "--Select One--" at bounding box center [423, 155] width 513 height 11
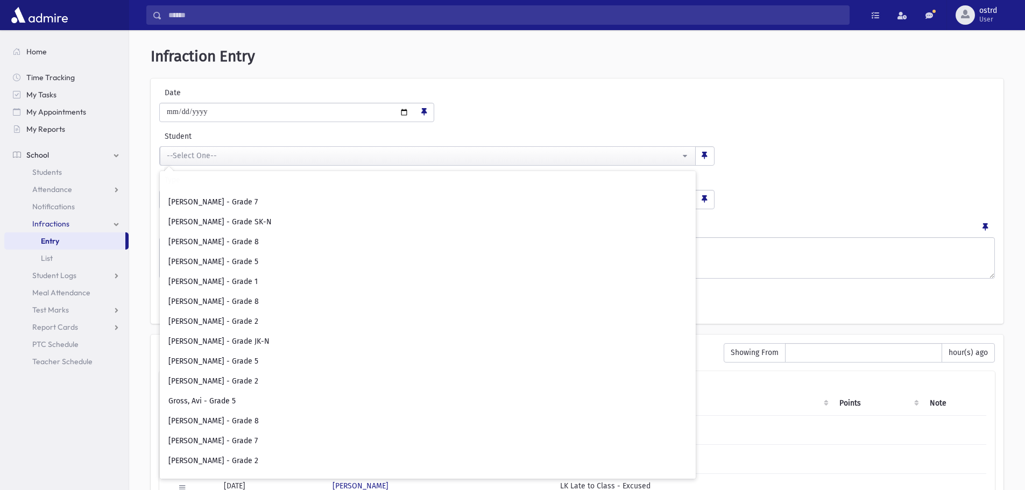
scroll to position [1722, 0]
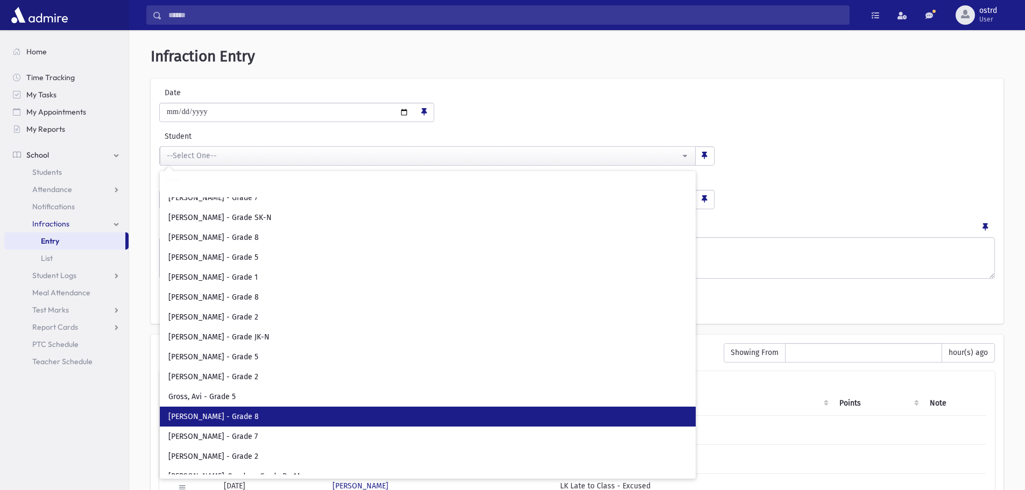
click at [229, 422] on link "Gross, Eli - Grade 8" at bounding box center [428, 417] width 536 height 20
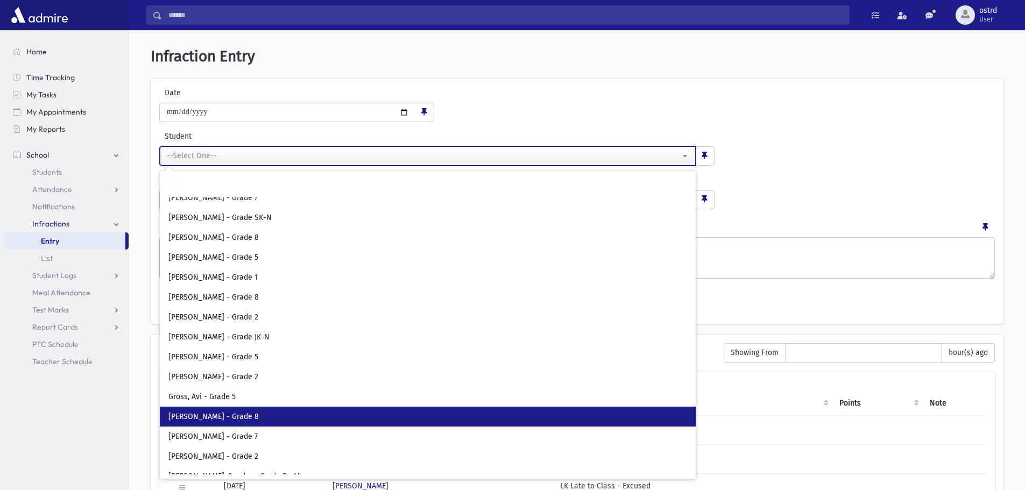
select select "****"
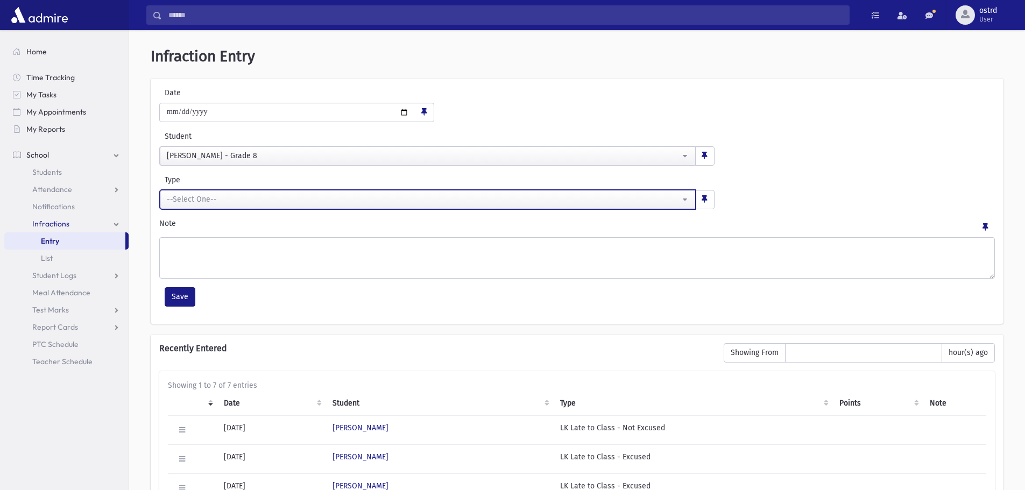
click at [190, 203] on div "--Select One--" at bounding box center [423, 199] width 513 height 11
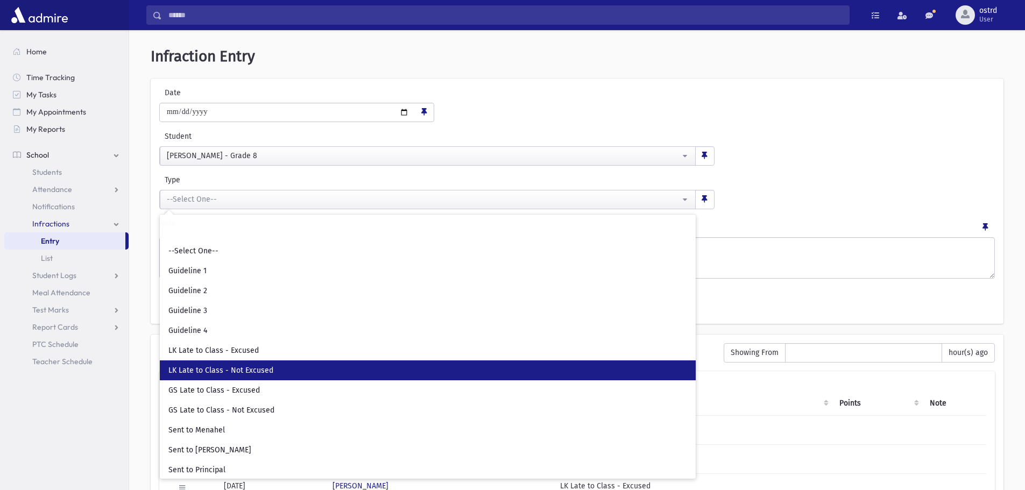
drag, startPoint x: 220, startPoint y: 375, endPoint x: 211, endPoint y: 335, distance: 40.2
click at [220, 374] on span "LK Late to Class - Not Excused" at bounding box center [220, 370] width 105 height 11
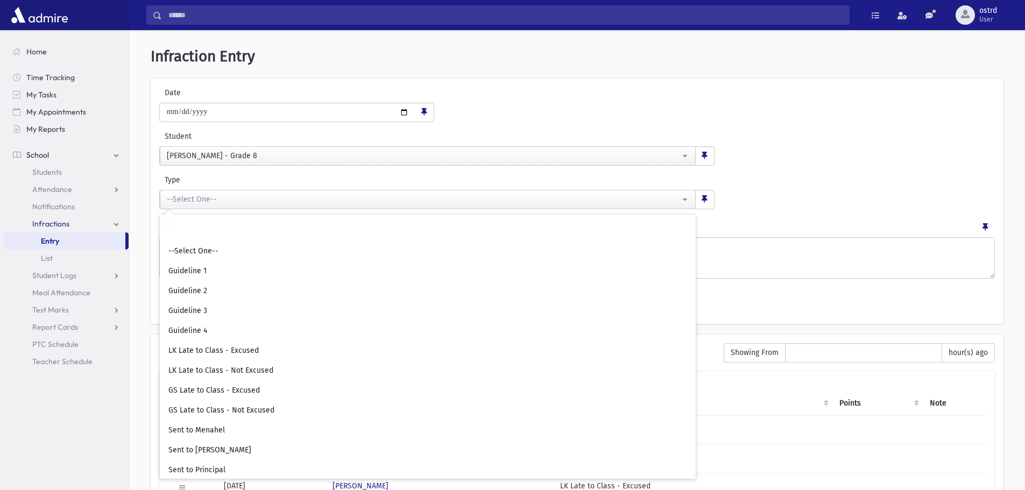
select select "**"
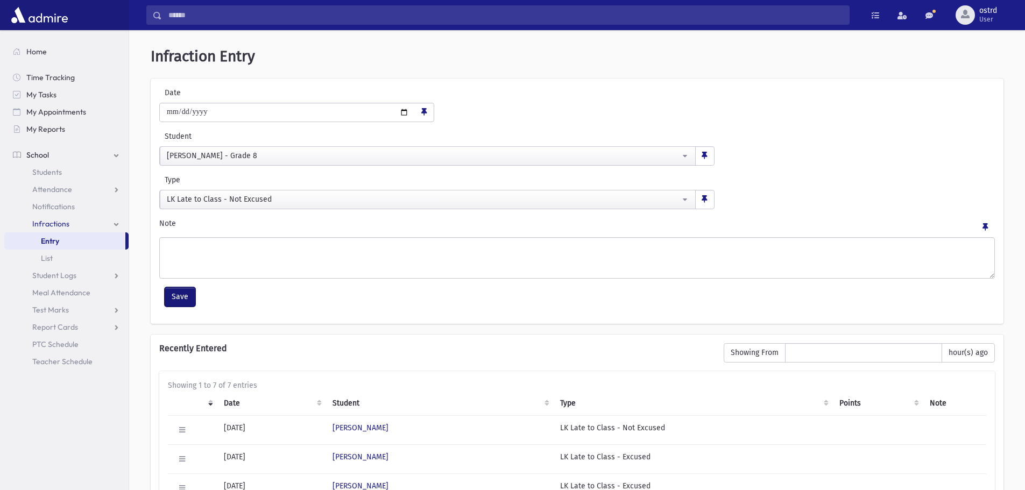
click at [178, 294] on button "Save" at bounding box center [180, 296] width 31 height 19
select select
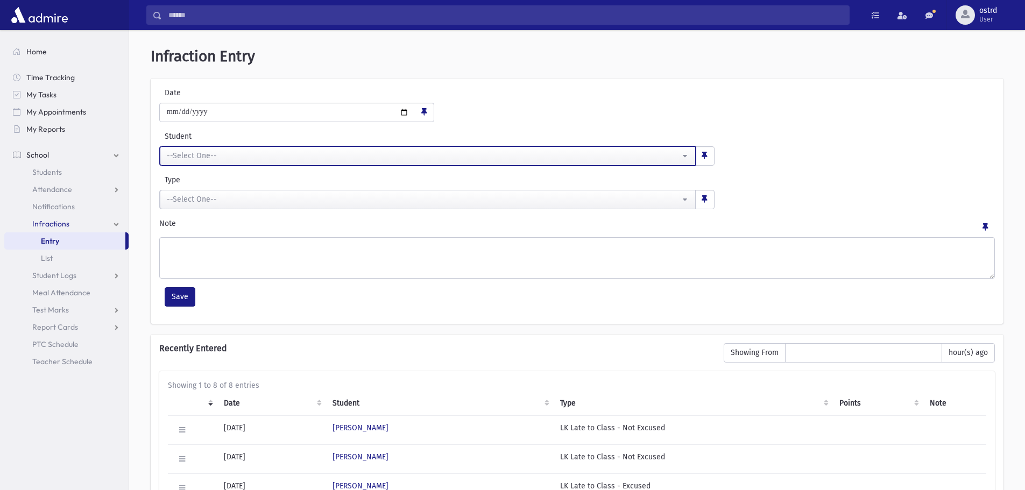
click at [182, 151] on div "--Select One--" at bounding box center [423, 155] width 513 height 11
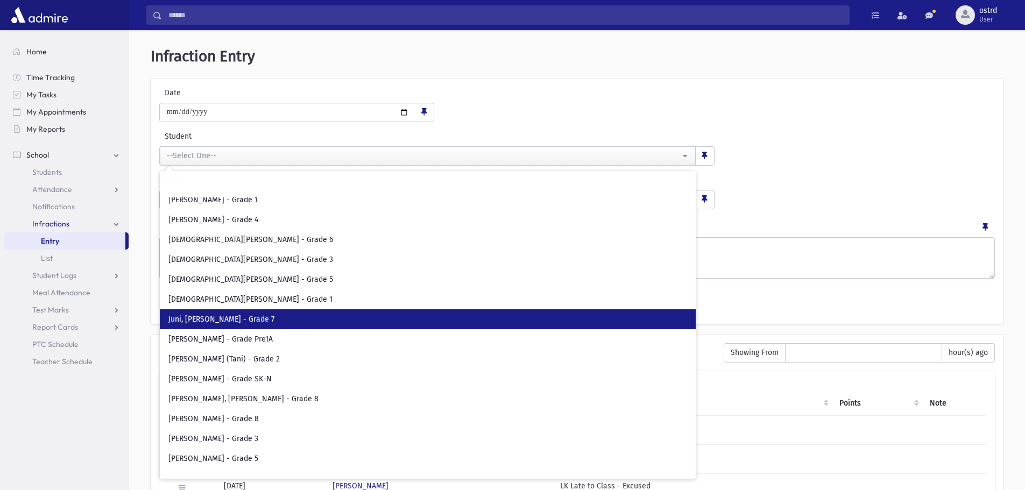
scroll to position [2422, 0]
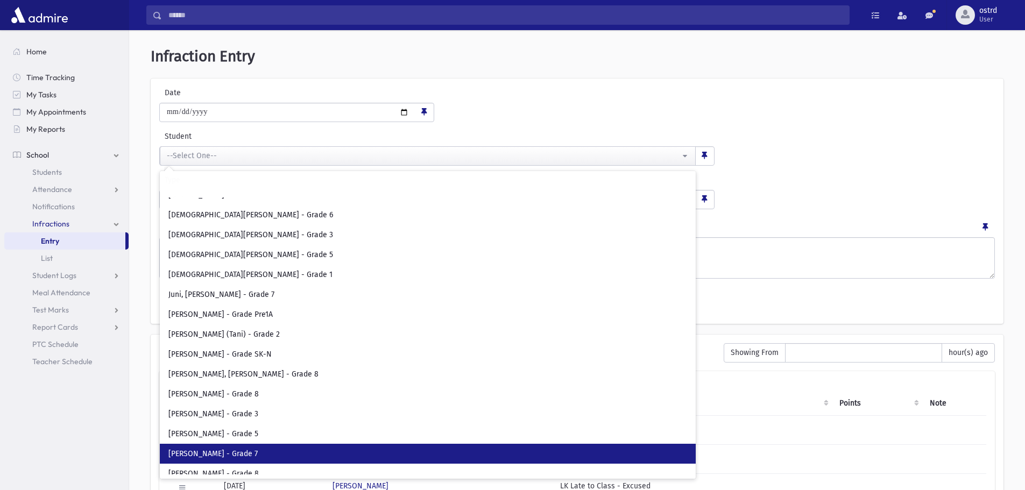
click at [215, 452] on span "Katz, Yehuda - Grade 7" at bounding box center [212, 454] width 89 height 11
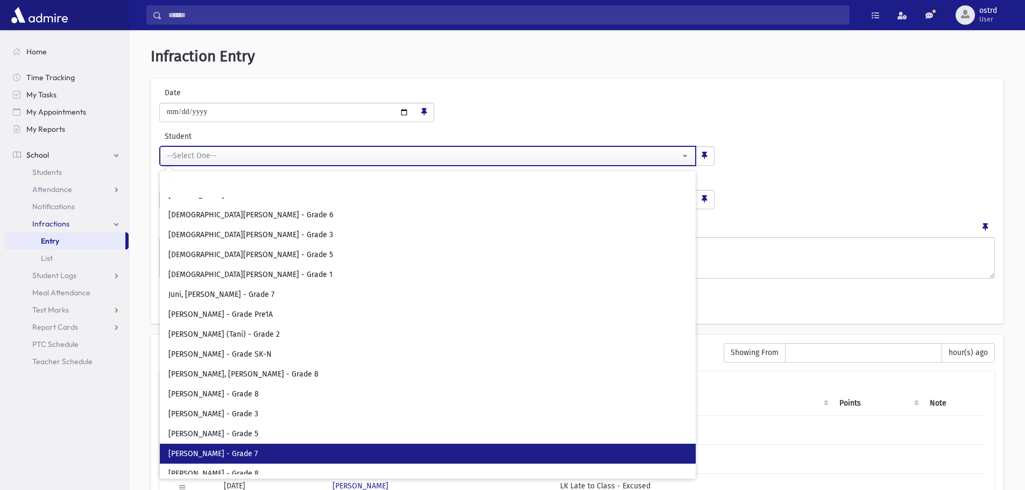
select select "****"
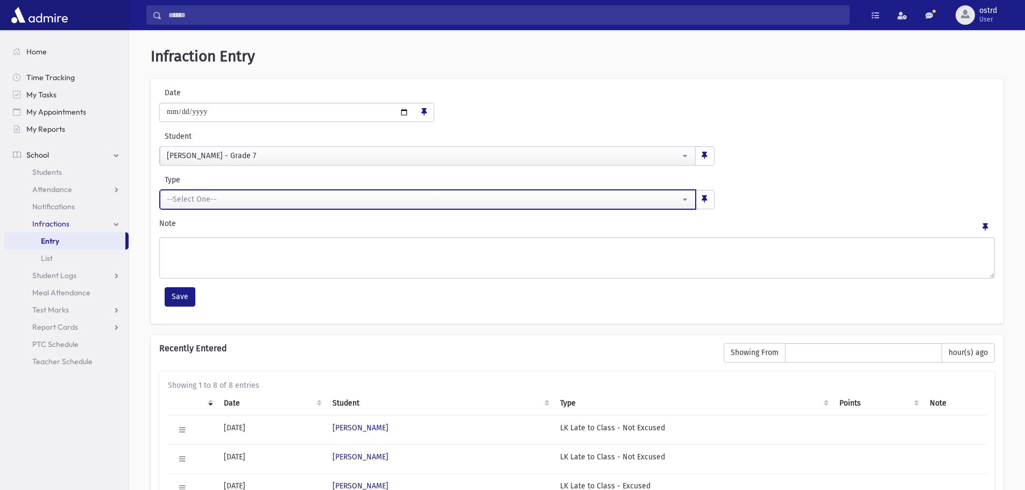
click at [198, 201] on div "--Select One--" at bounding box center [423, 199] width 513 height 11
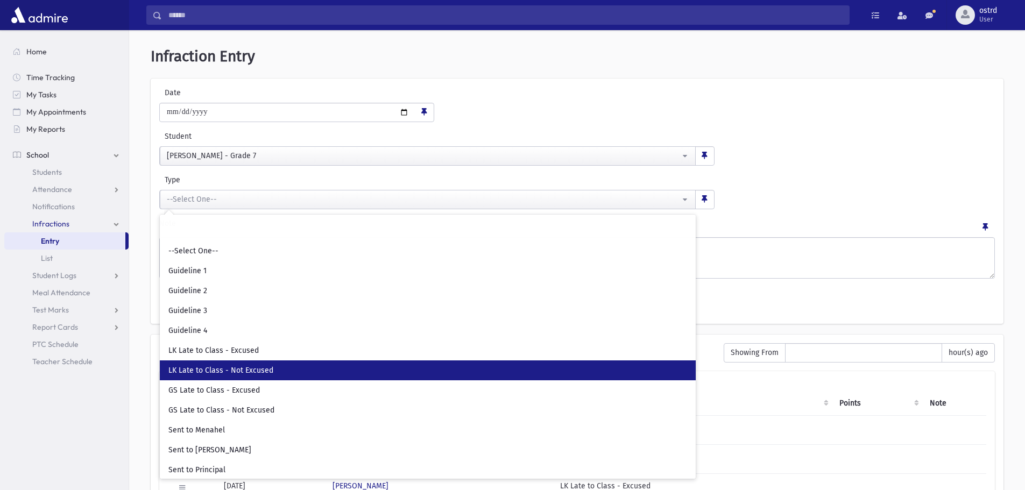
click at [234, 369] on span "LK Late to Class - Not Excused" at bounding box center [220, 370] width 105 height 11
select select "**"
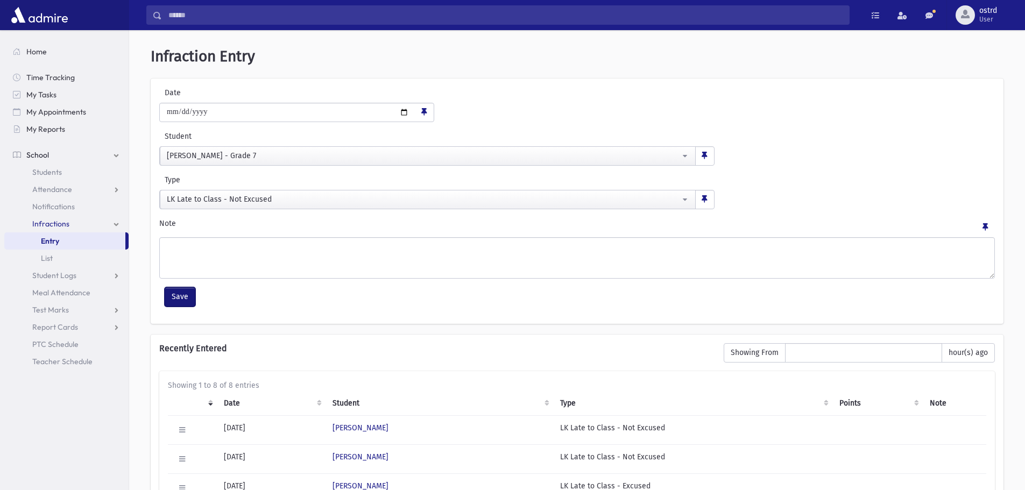
click at [187, 295] on button "Save" at bounding box center [180, 296] width 31 height 19
select select
click at [48, 258] on span "List" at bounding box center [47, 258] width 12 height 10
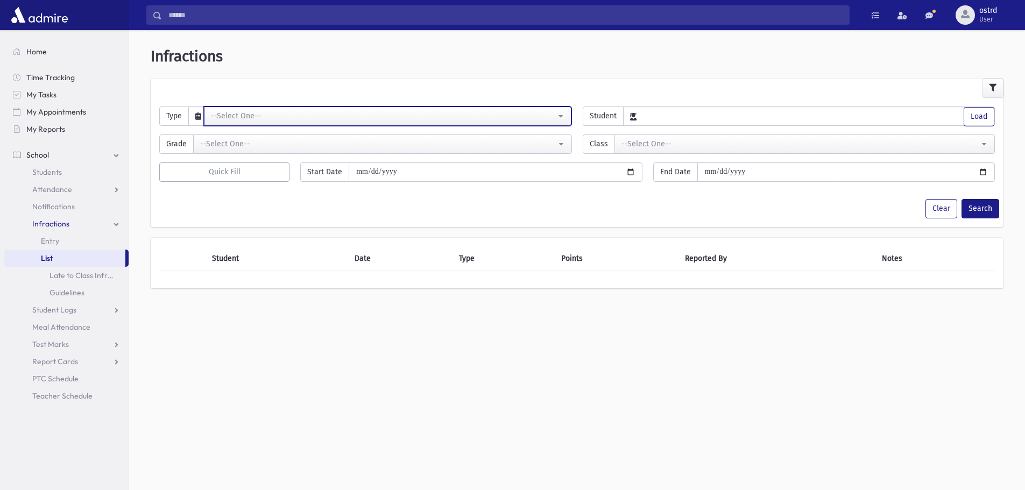
click at [483, 115] on div "--Select One--" at bounding box center [383, 115] width 345 height 11
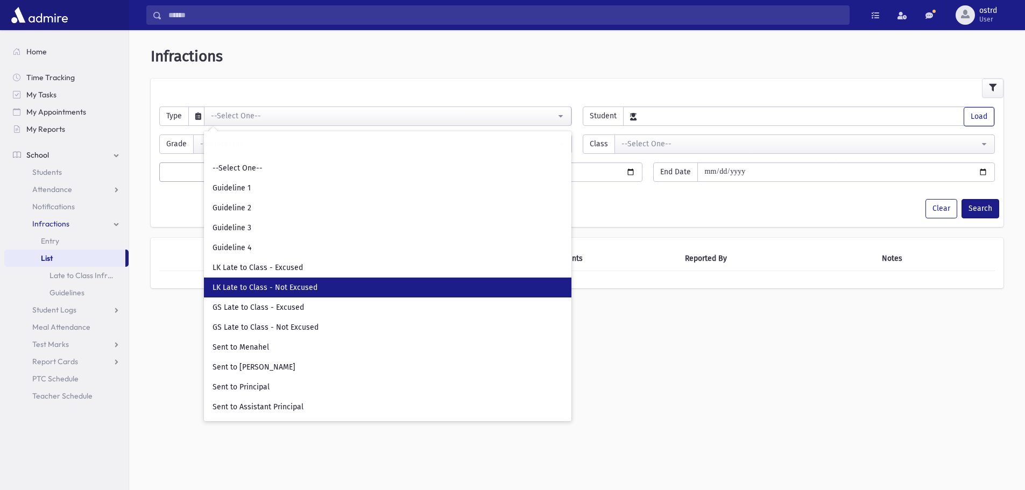
click at [324, 288] on link "LK Late to Class - Not Excused" at bounding box center [388, 288] width 368 height 20
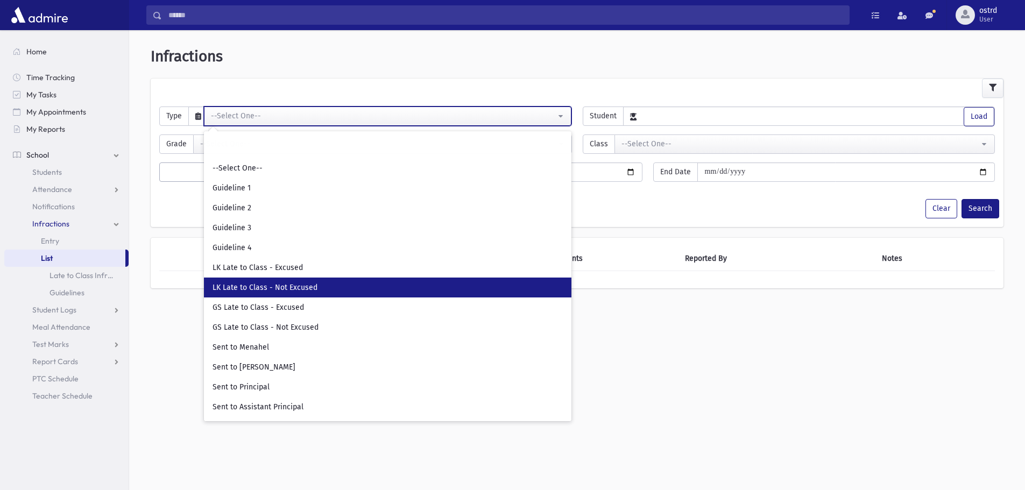
select select "**"
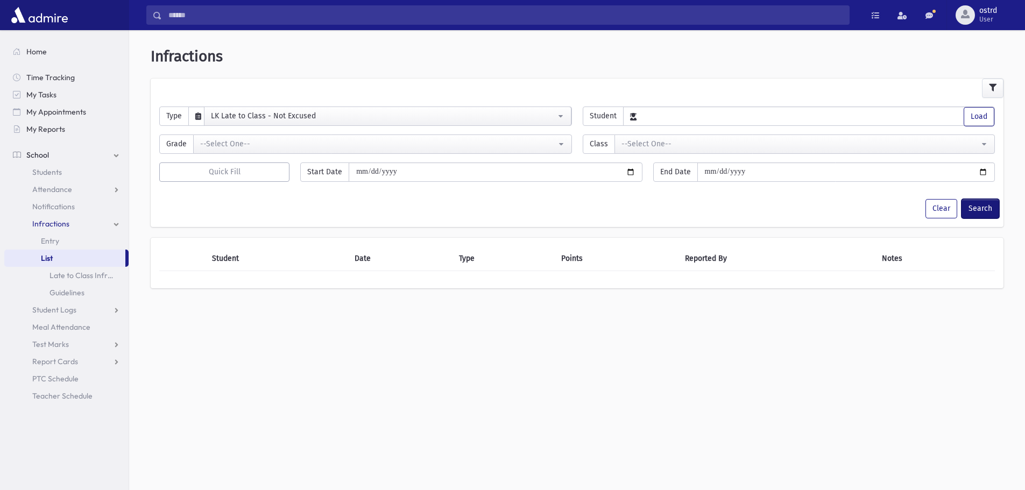
click at [976, 206] on button "Search" at bounding box center [981, 208] width 38 height 19
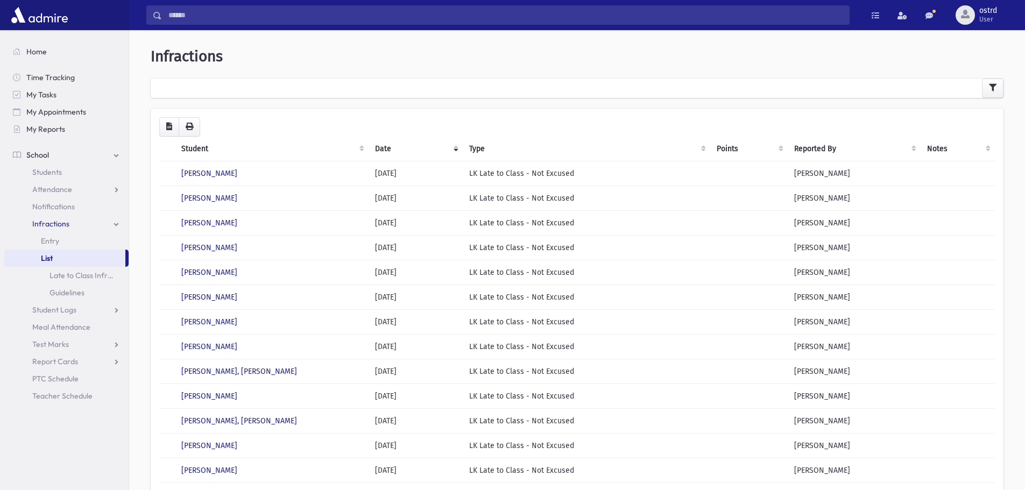
click at [988, 146] on th "Notes" at bounding box center [958, 149] width 74 height 25
click at [988, 150] on th "Notes" at bounding box center [958, 149] width 74 height 25
click at [914, 150] on th "Reported By" at bounding box center [854, 149] width 132 height 25
click at [913, 150] on th "Reported By" at bounding box center [854, 149] width 132 height 25
click at [703, 150] on th "Type" at bounding box center [587, 149] width 248 height 25
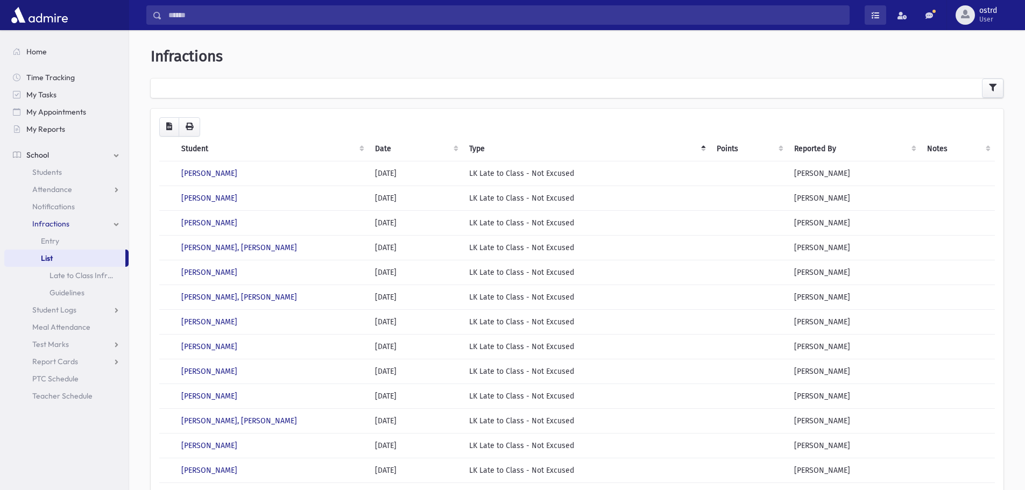
click at [872, 16] on link at bounding box center [876, 14] width 22 height 19
click at [872, 16] on span at bounding box center [876, 16] width 8 height 8
click at [994, 87] on icon "button" at bounding box center [993, 88] width 8 height 8
